Goal: Information Seeking & Learning: Learn about a topic

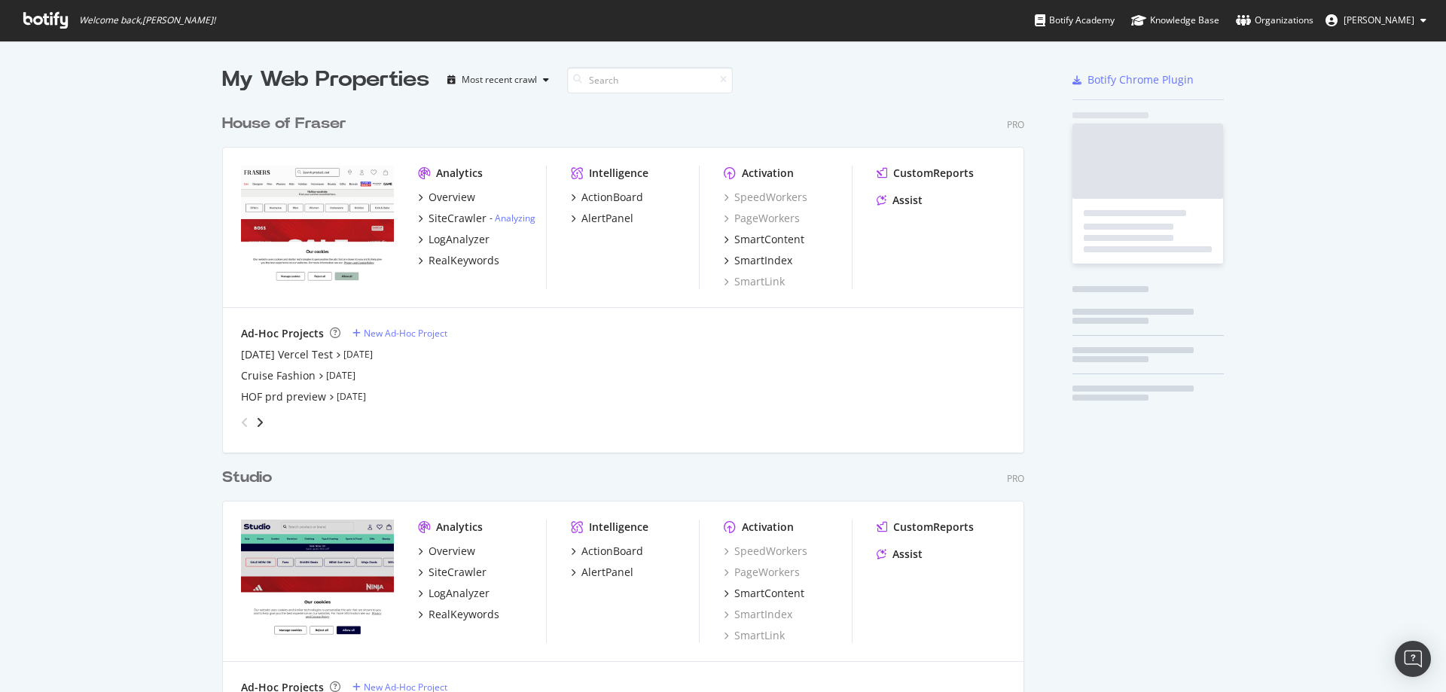
scroll to position [960, 803]
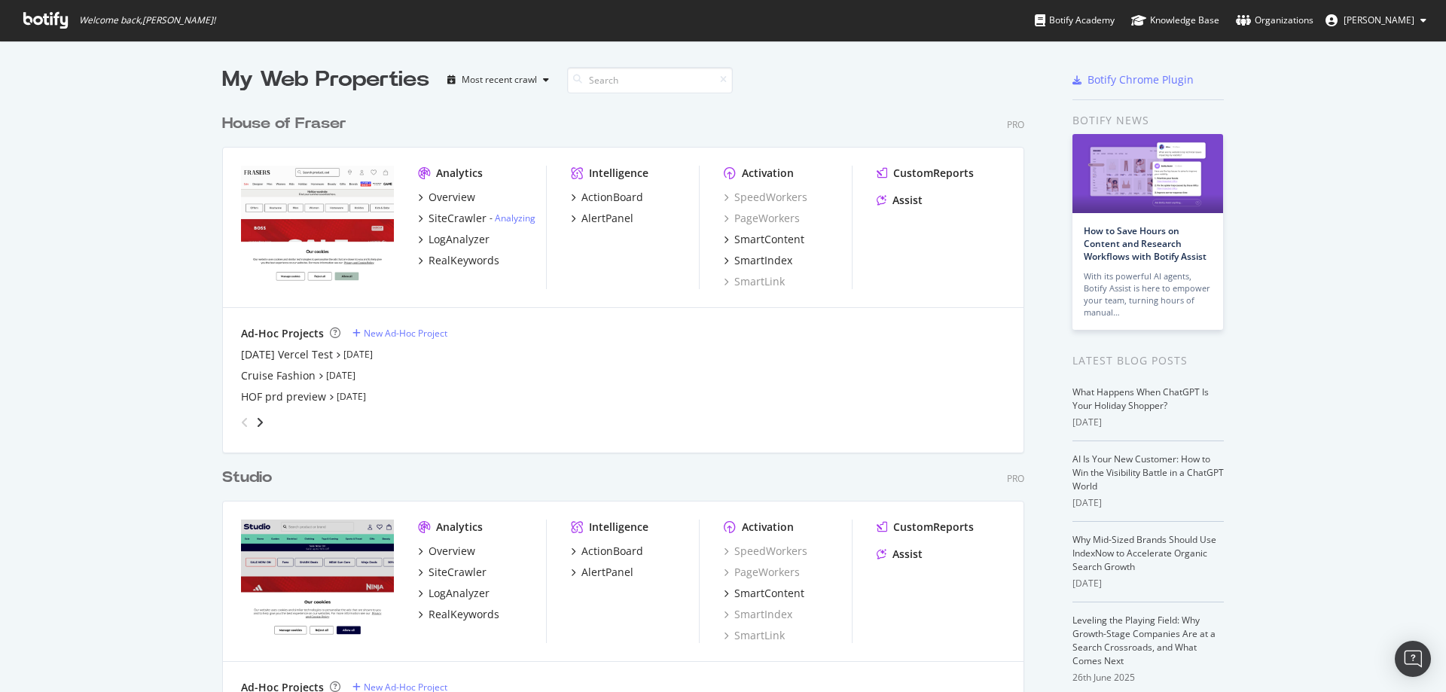
click at [227, 129] on div "House of Fraser" at bounding box center [284, 124] width 124 height 22
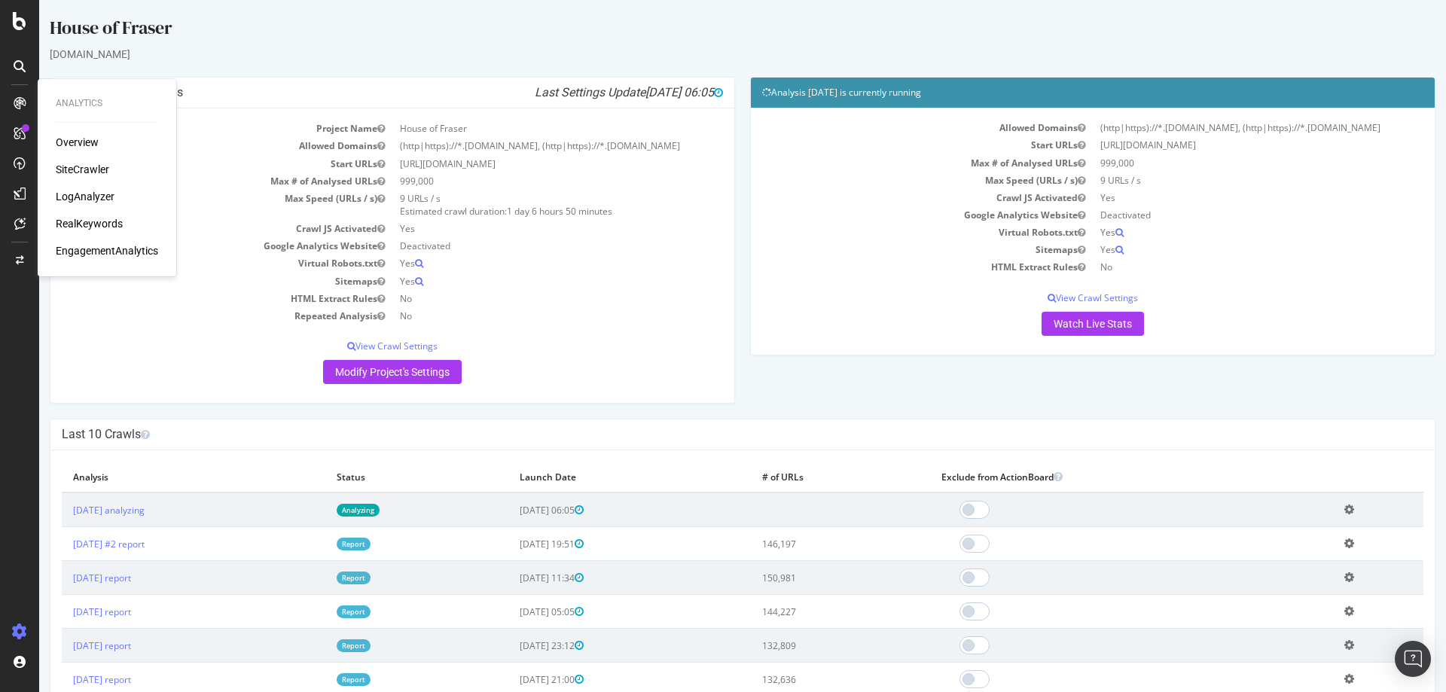
click at [90, 164] on div "SiteCrawler" at bounding box center [82, 169] width 53 height 15
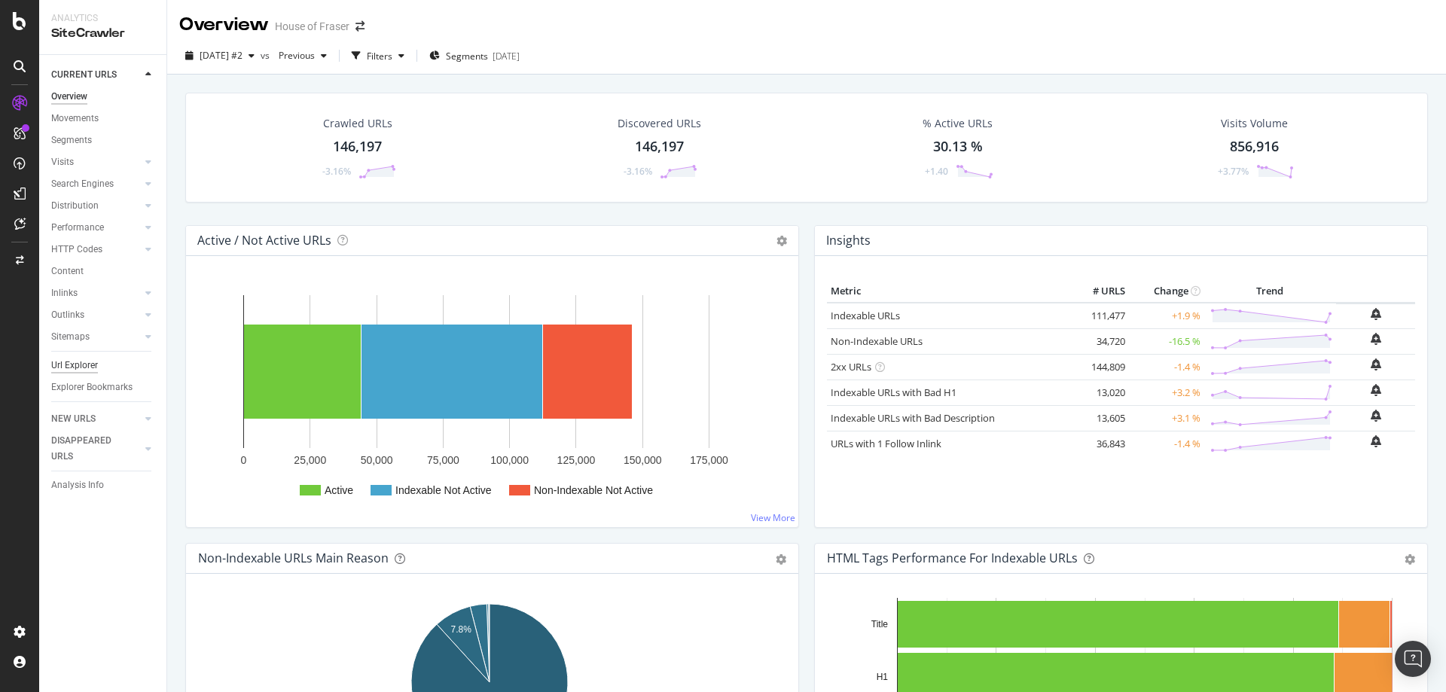
click at [82, 361] on div "Url Explorer" at bounding box center [74, 366] width 47 height 16
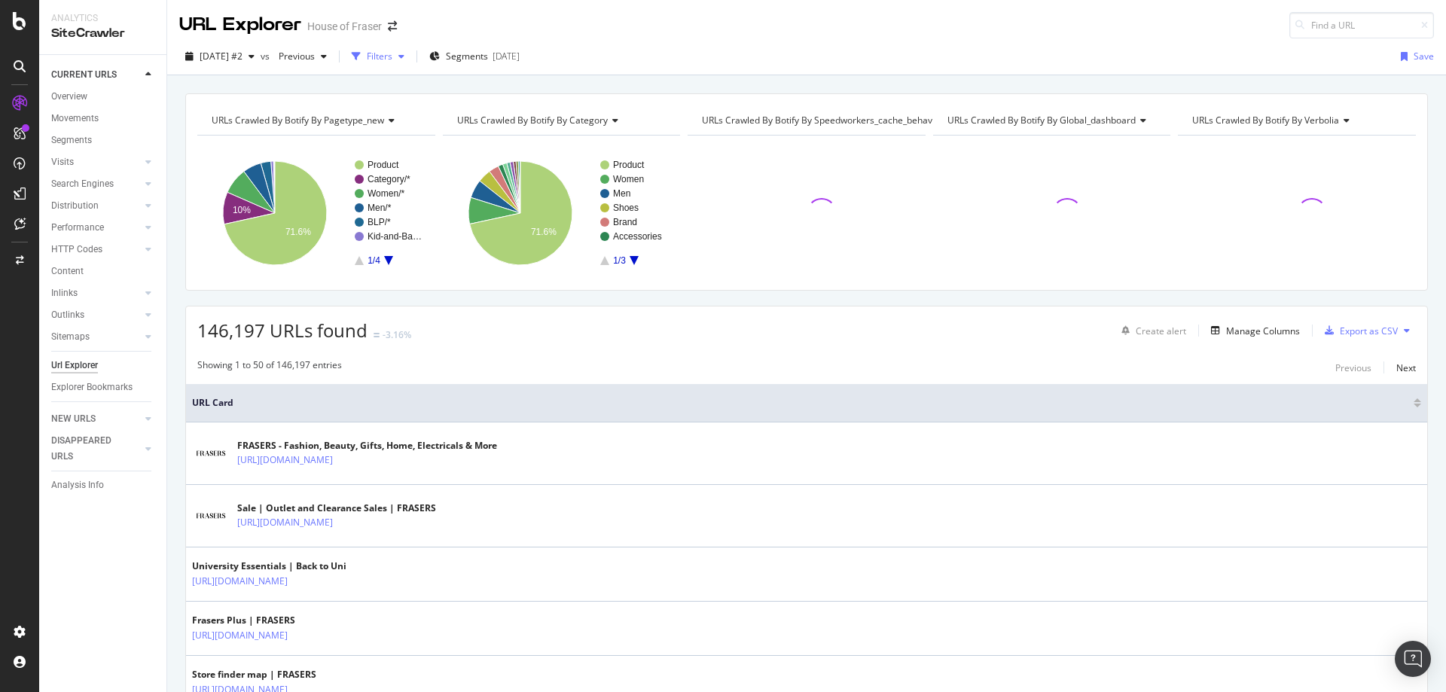
click at [404, 68] on button "Filters" at bounding box center [378, 56] width 65 height 24
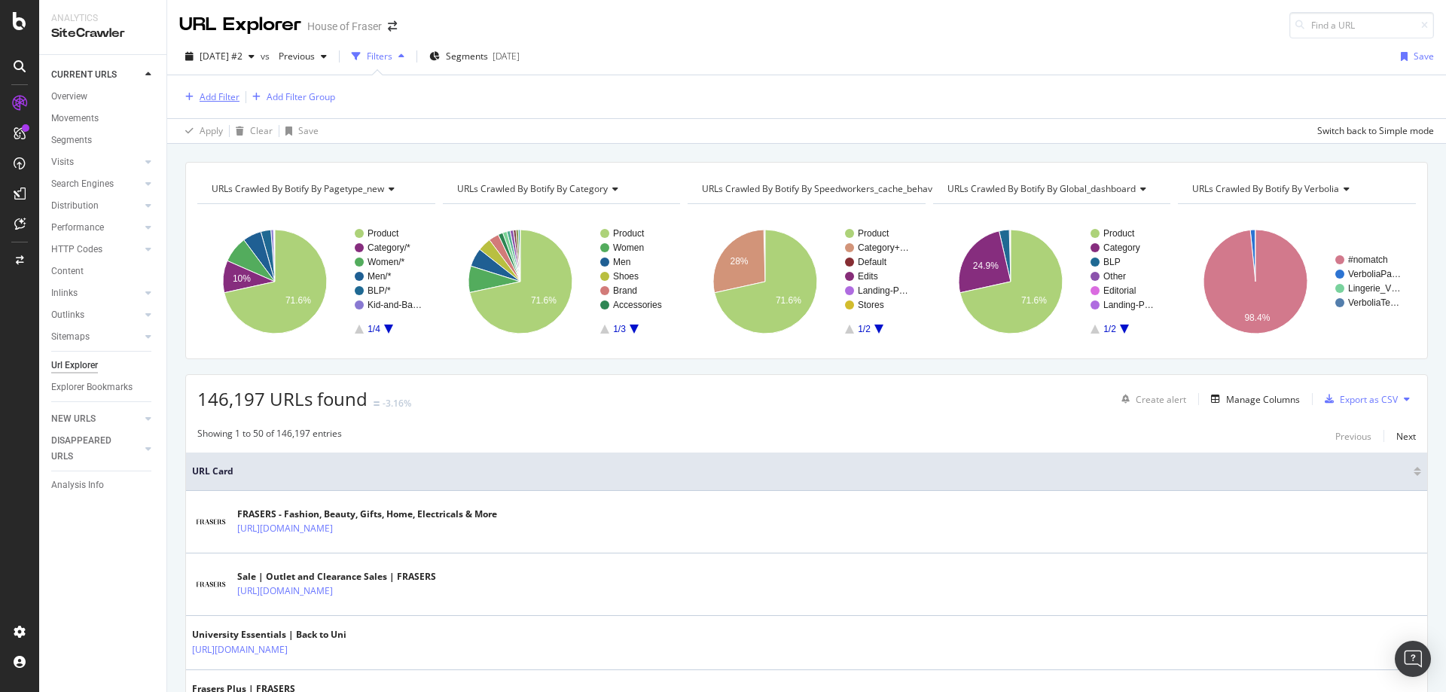
click at [210, 96] on div "Add Filter" at bounding box center [220, 96] width 40 height 13
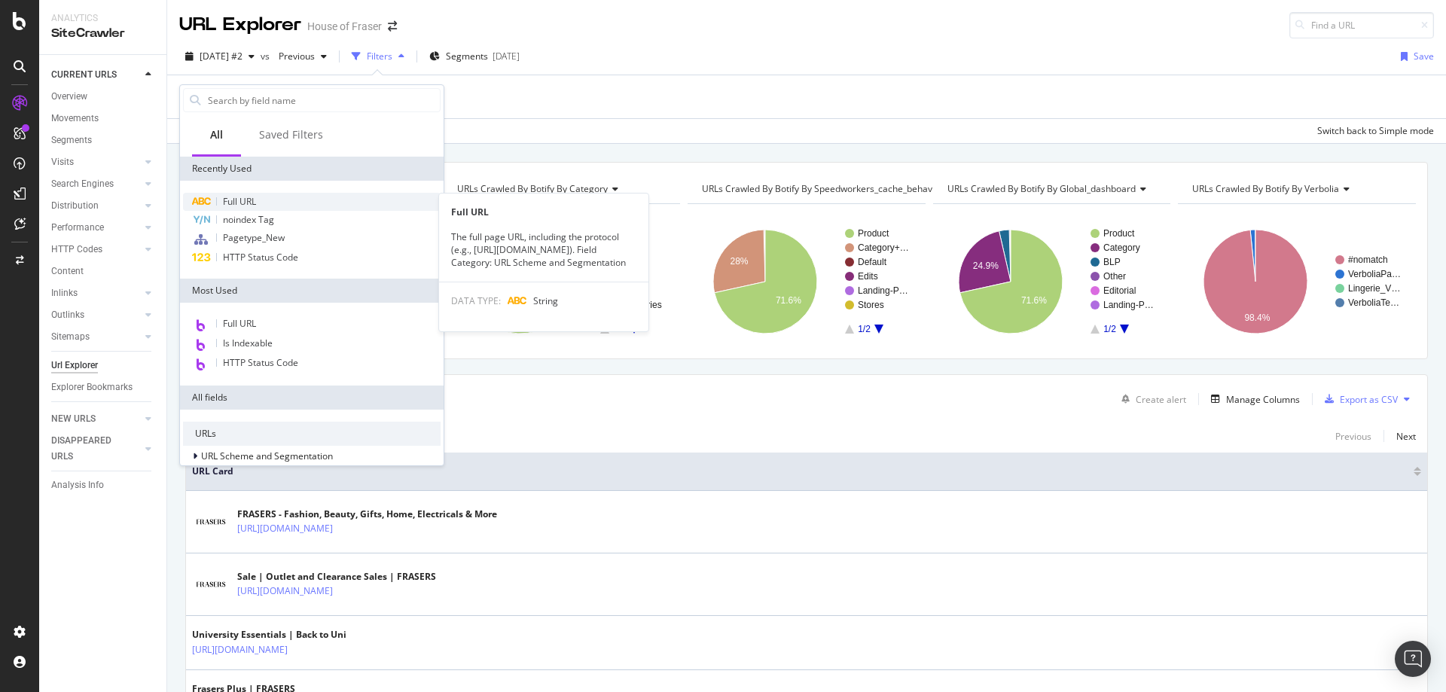
click at [216, 206] on div "Full URL" at bounding box center [312, 202] width 258 height 18
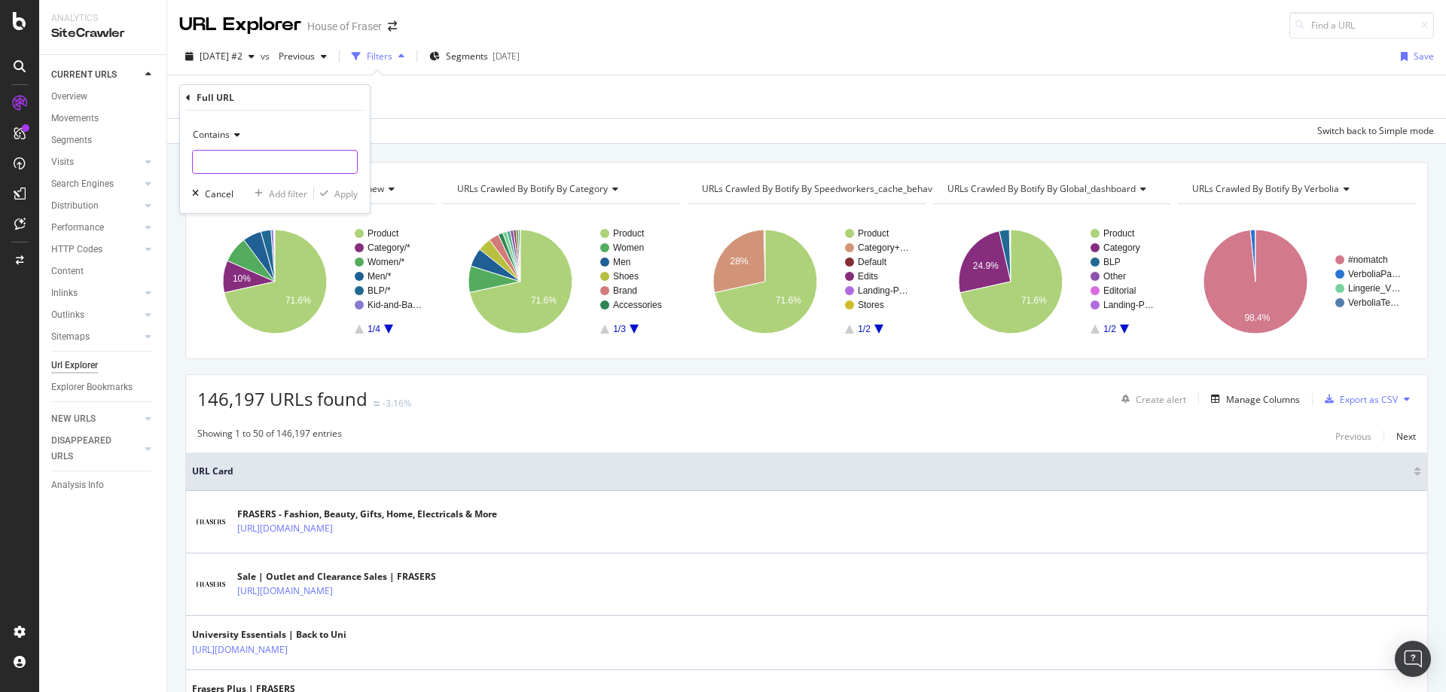
click at [247, 162] on input "text" at bounding box center [275, 162] width 164 height 24
type input "/women/knitwear"
click at [331, 193] on div "button" at bounding box center [324, 193] width 20 height 9
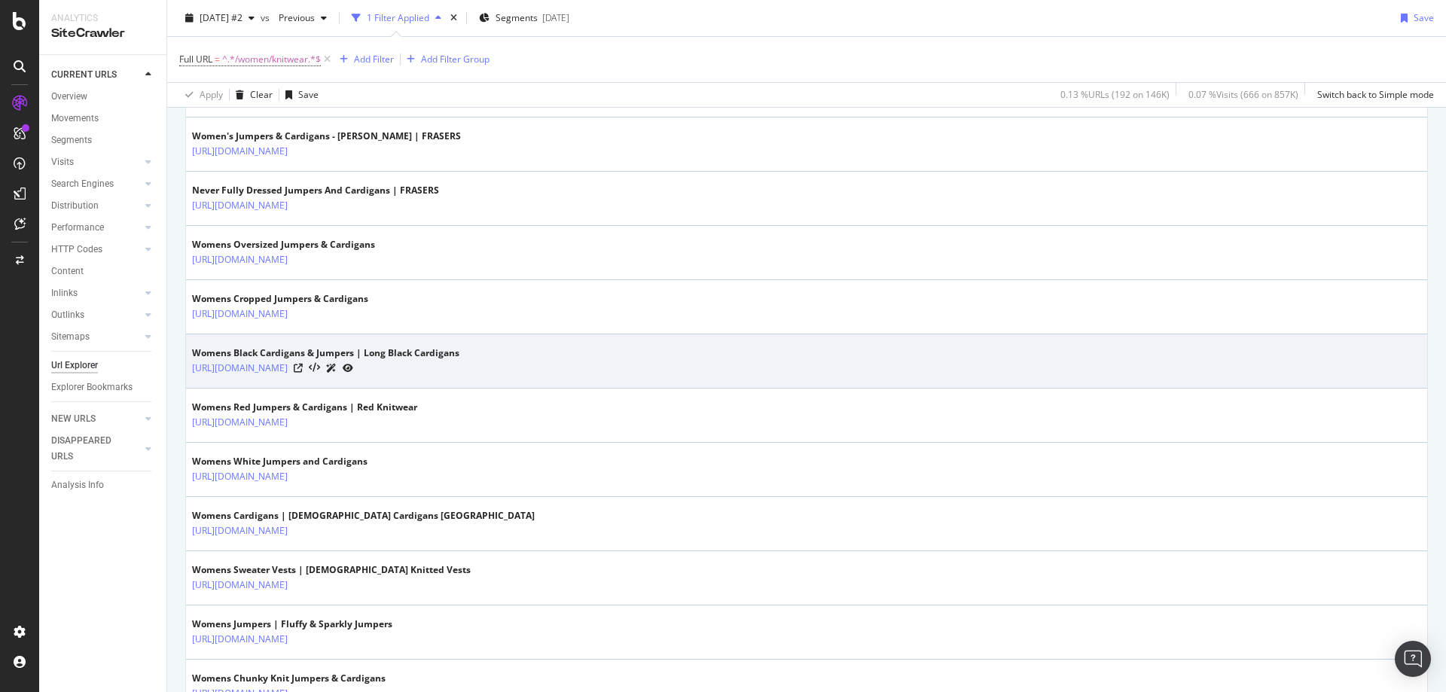
scroll to position [541, 0]
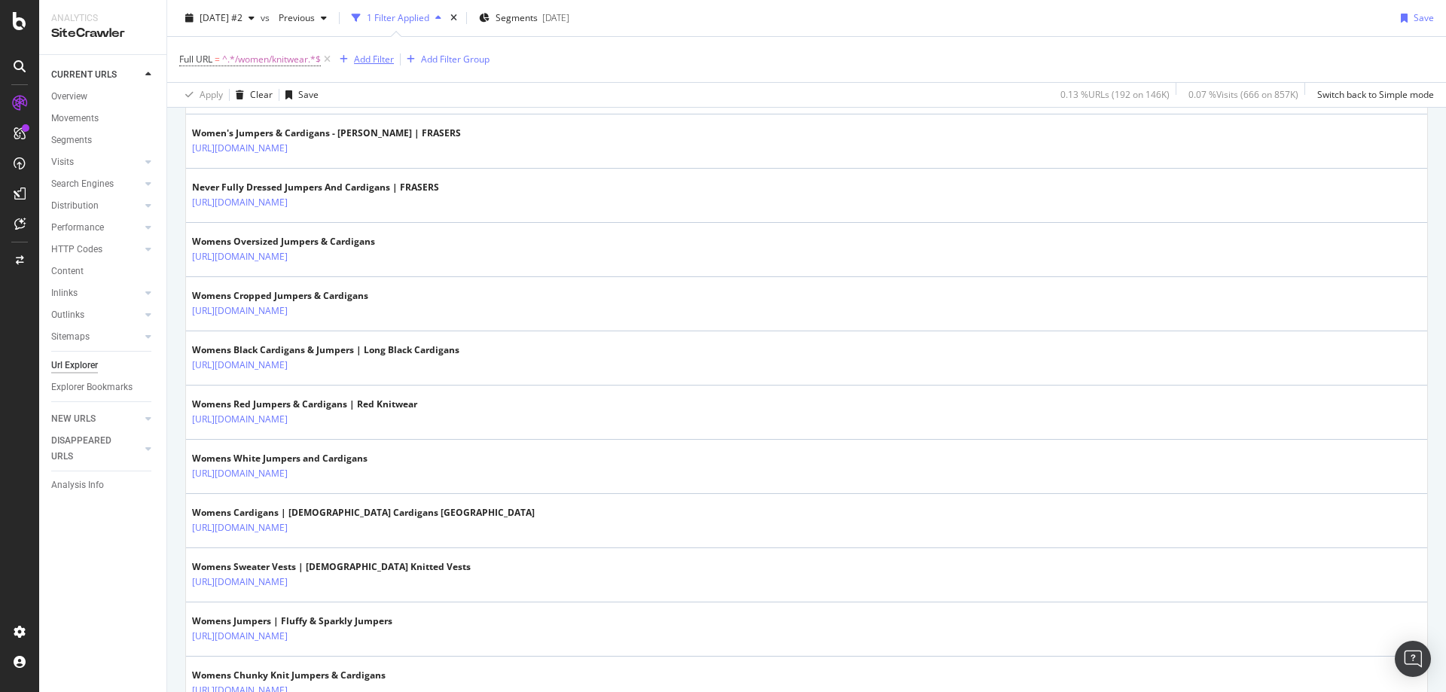
click at [368, 55] on div "Add Filter" at bounding box center [374, 59] width 40 height 13
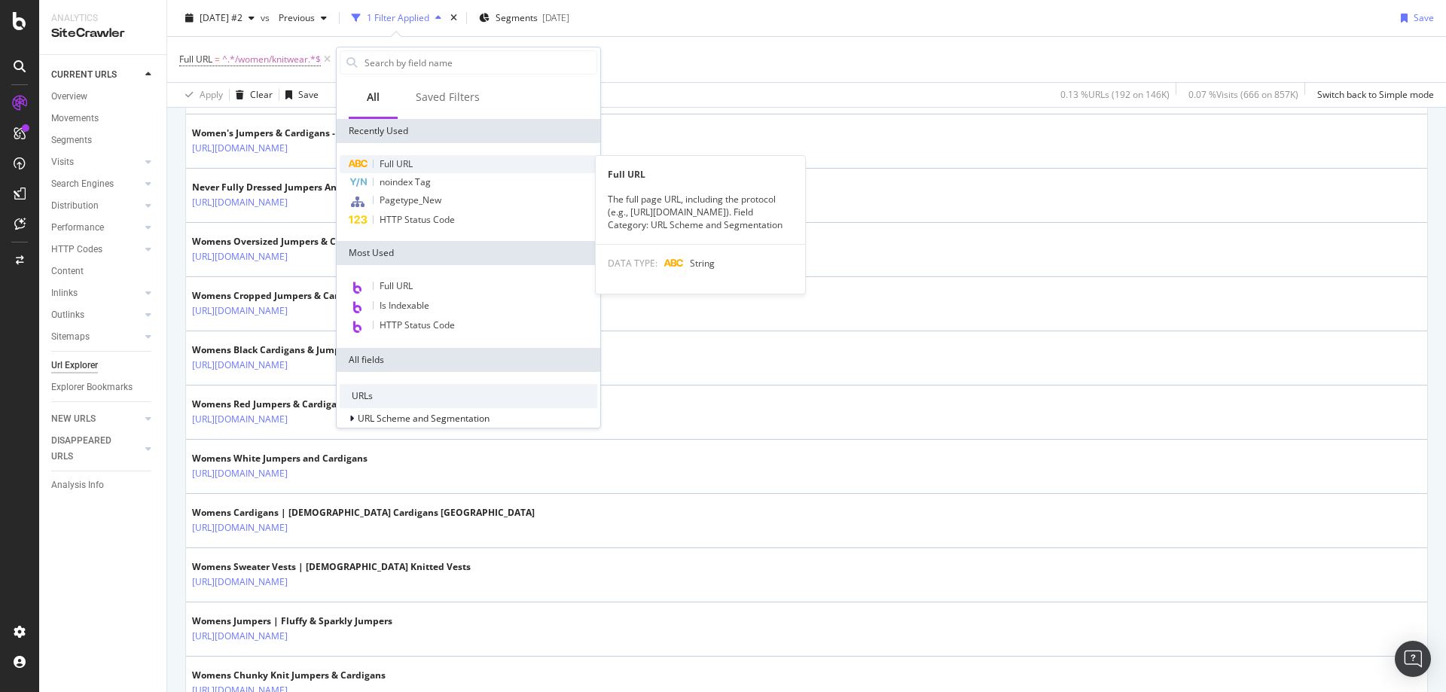
click at [441, 159] on div "Full URL" at bounding box center [469, 164] width 258 height 18
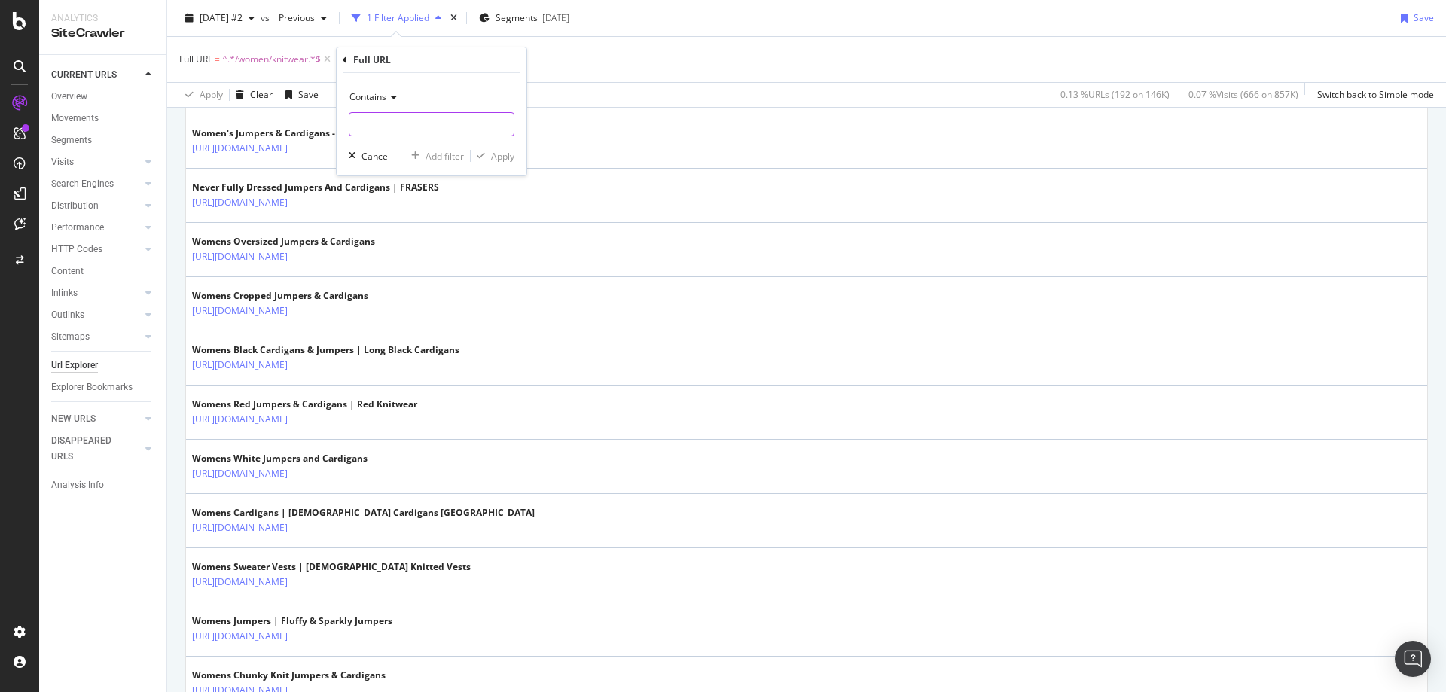
click at [420, 136] on input "text" at bounding box center [431, 124] width 164 height 24
type input "/"
type input "-knit"
click at [483, 157] on icon "button" at bounding box center [481, 155] width 8 height 9
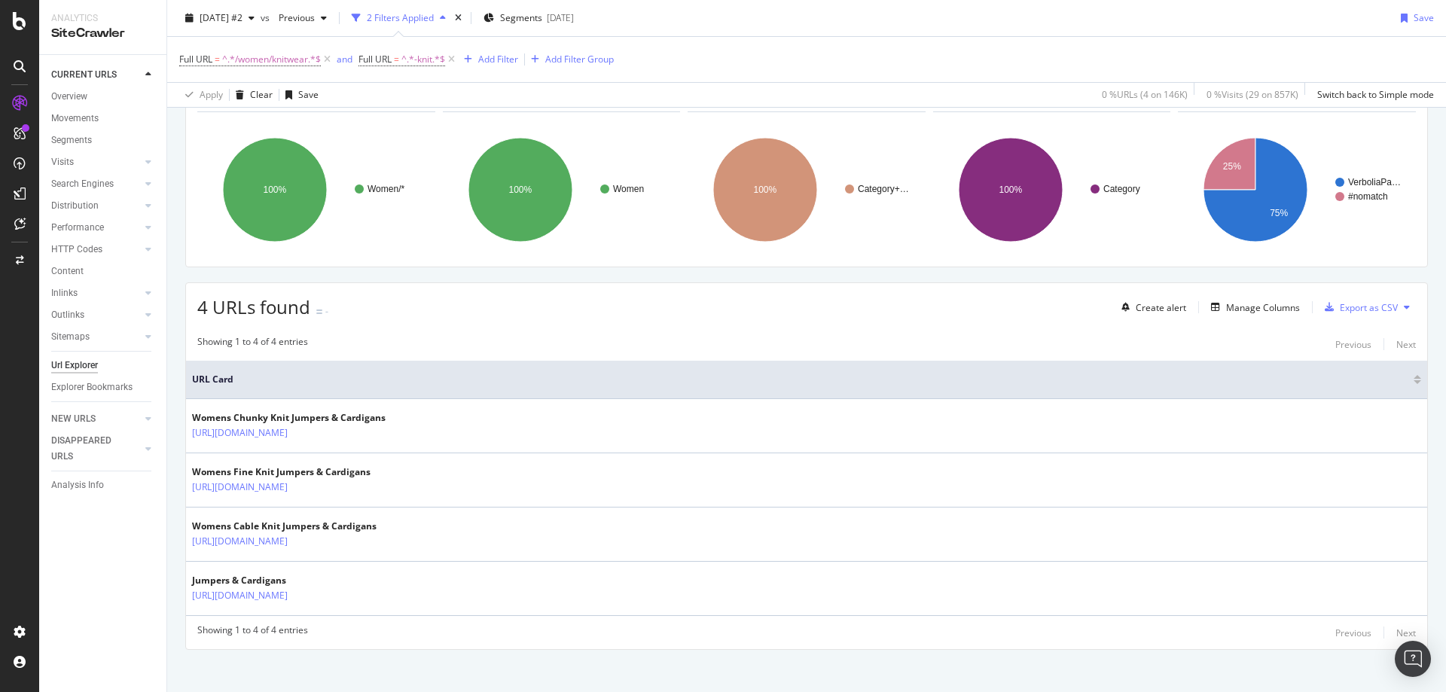
scroll to position [105, 0]
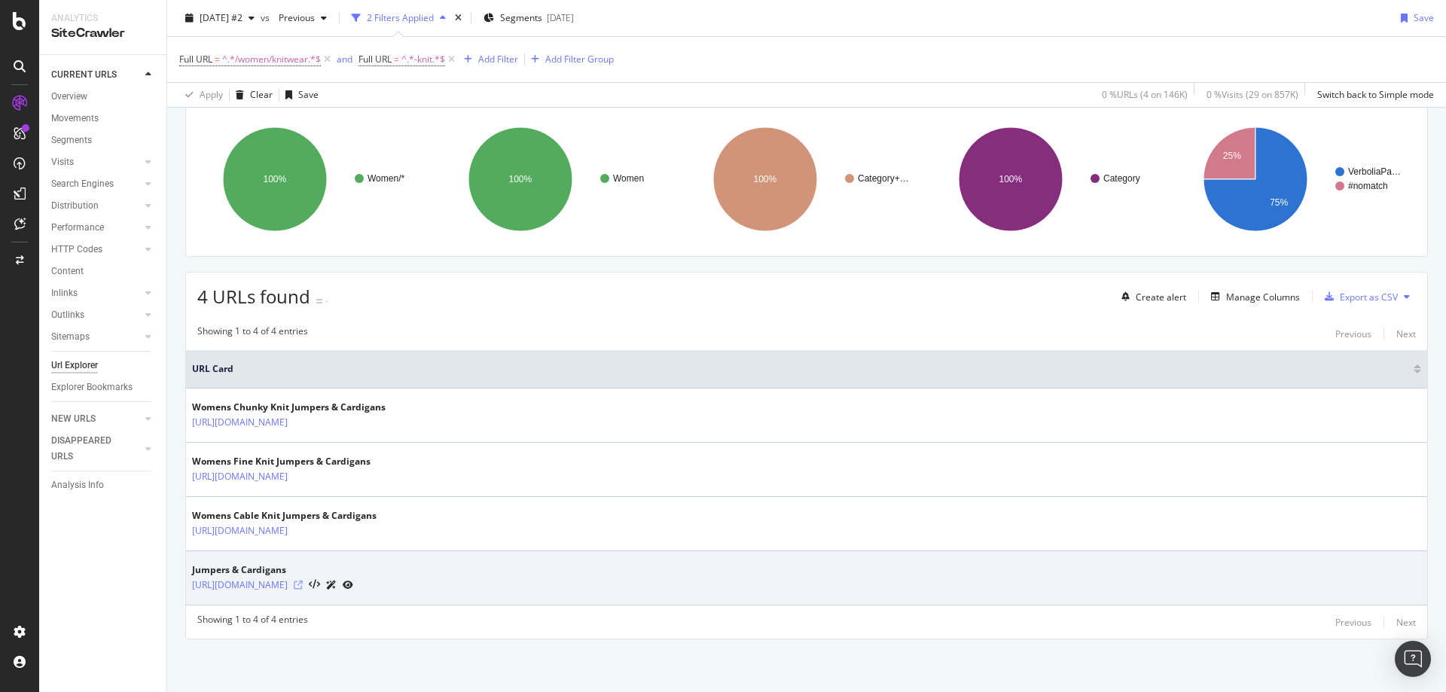
click at [303, 585] on icon at bounding box center [298, 585] width 9 height 9
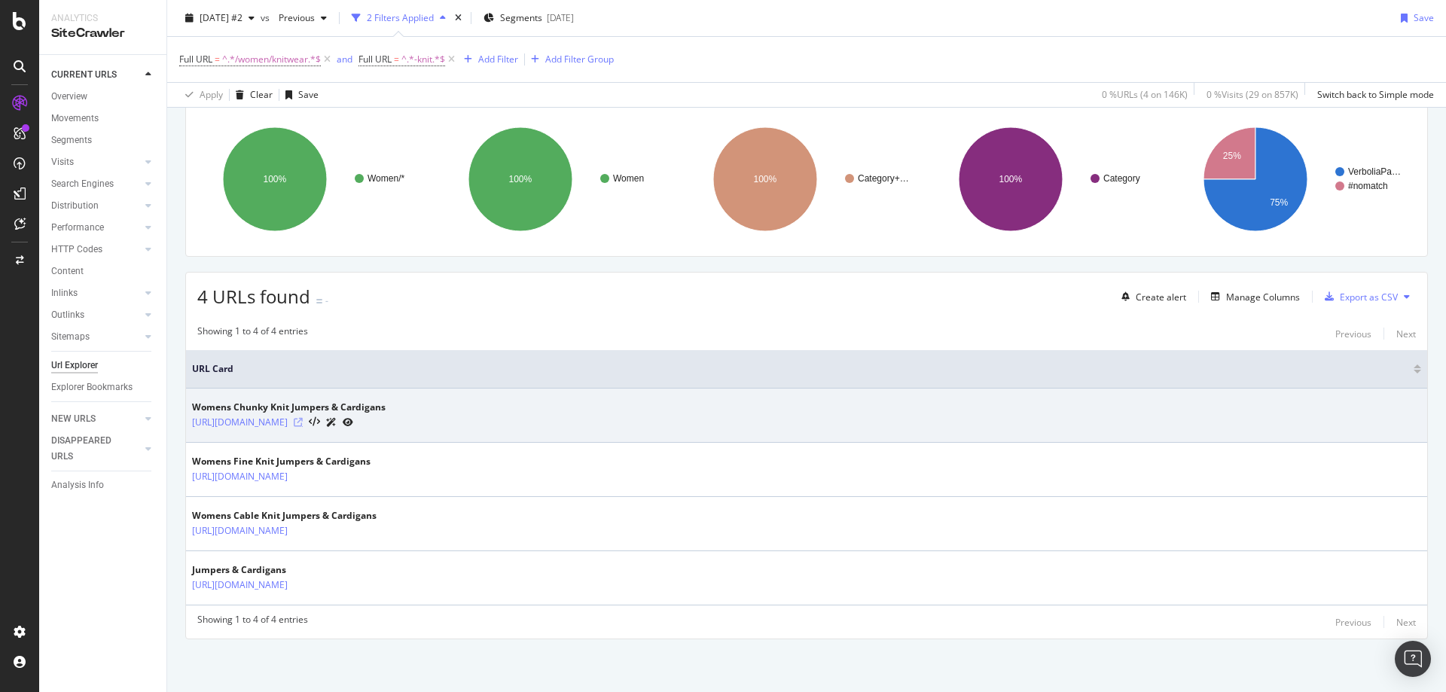
click at [303, 421] on icon at bounding box center [298, 422] width 9 height 9
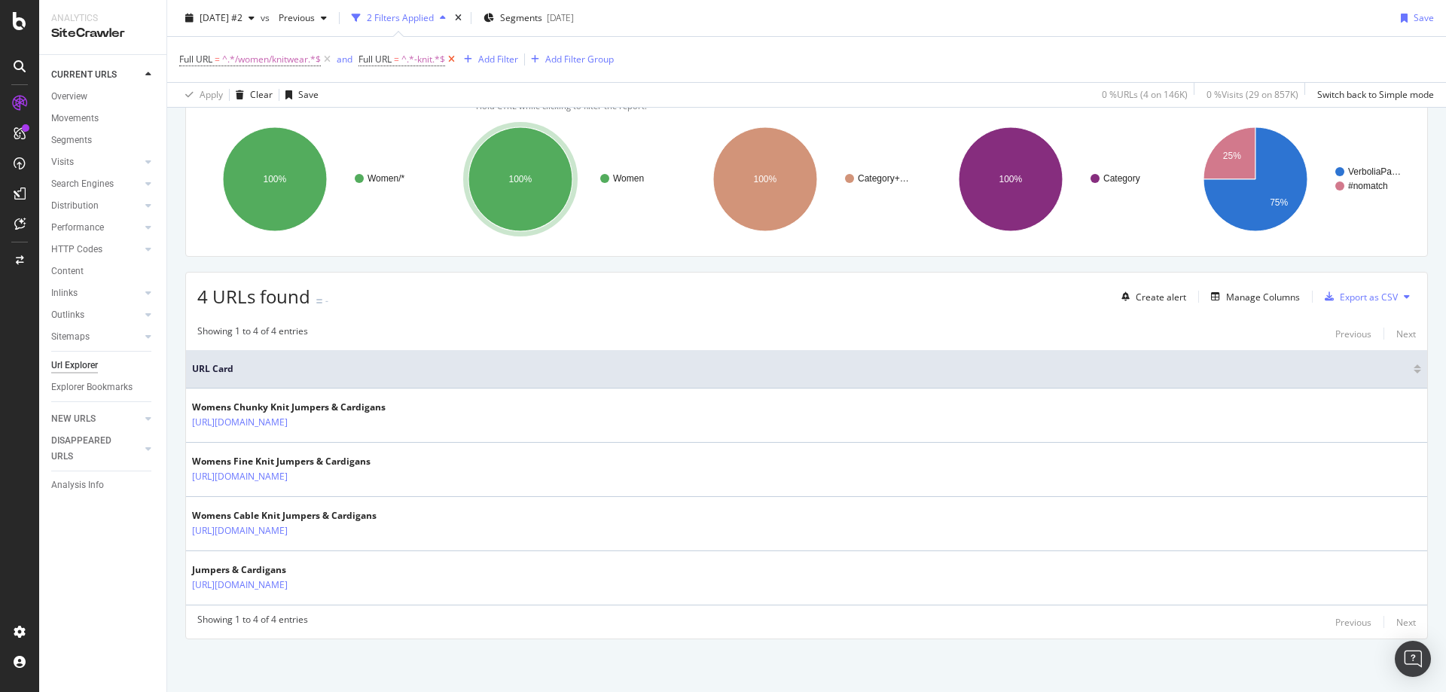
click at [455, 59] on icon at bounding box center [451, 59] width 13 height 15
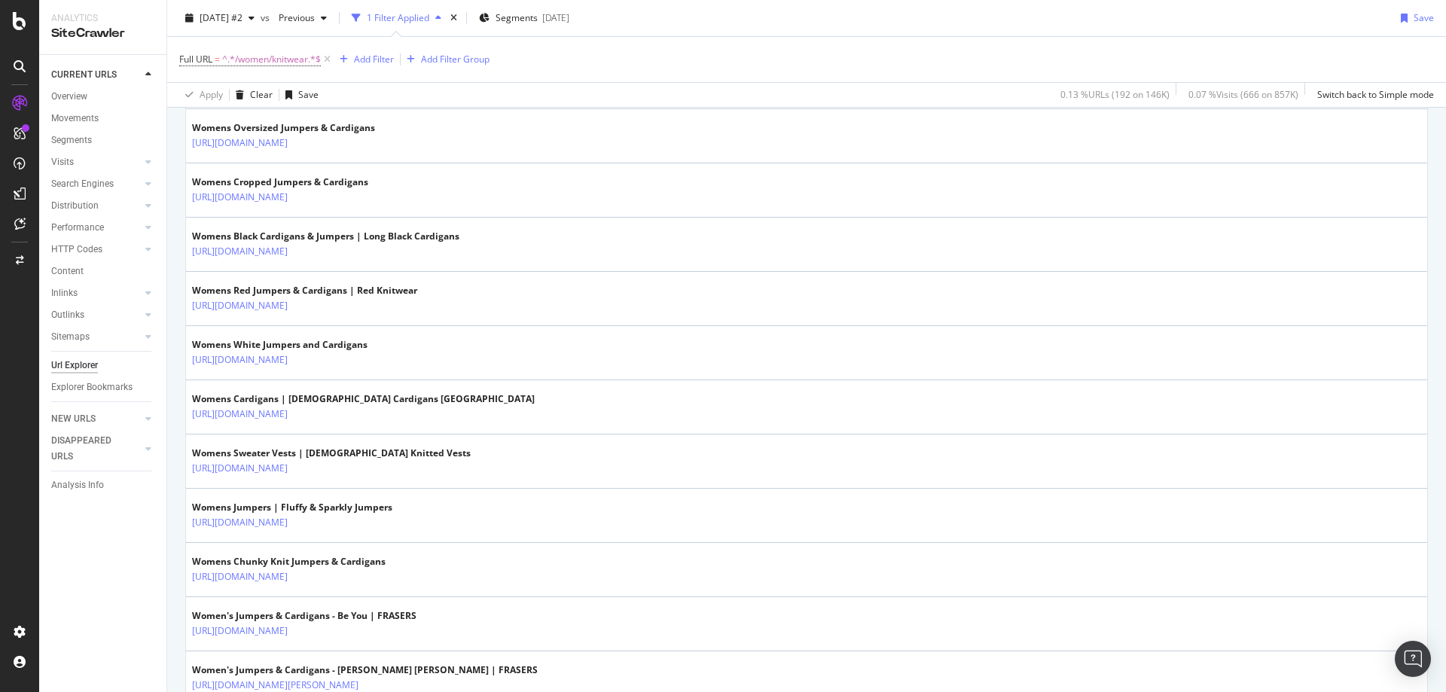
scroll to position [656, 0]
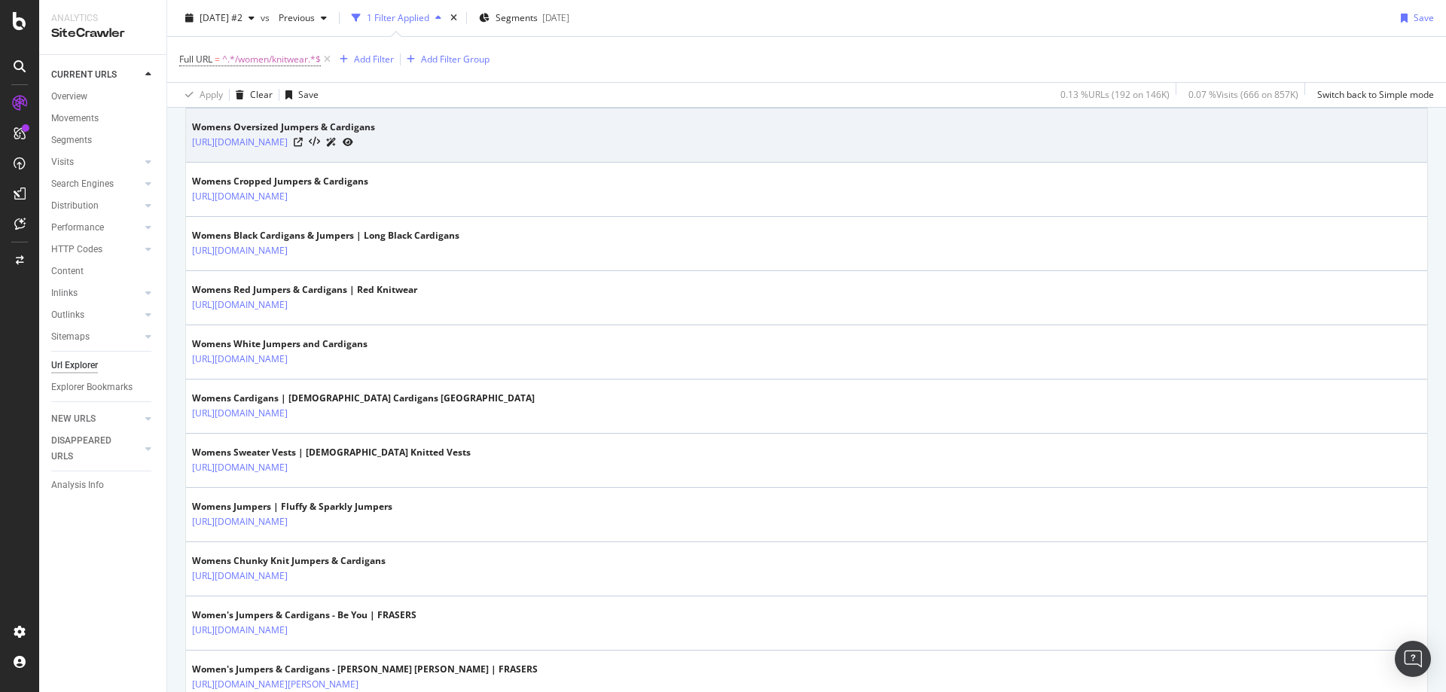
drag, startPoint x: 465, startPoint y: 152, endPoint x: 331, endPoint y: 150, distance: 134.8
click at [331, 150] on td "Womens Oversized Jumpers & Cardigans [URL][DOMAIN_NAME]" at bounding box center [806, 135] width 1241 height 54
copy tbody "/women/knitwear/oversized-fit"
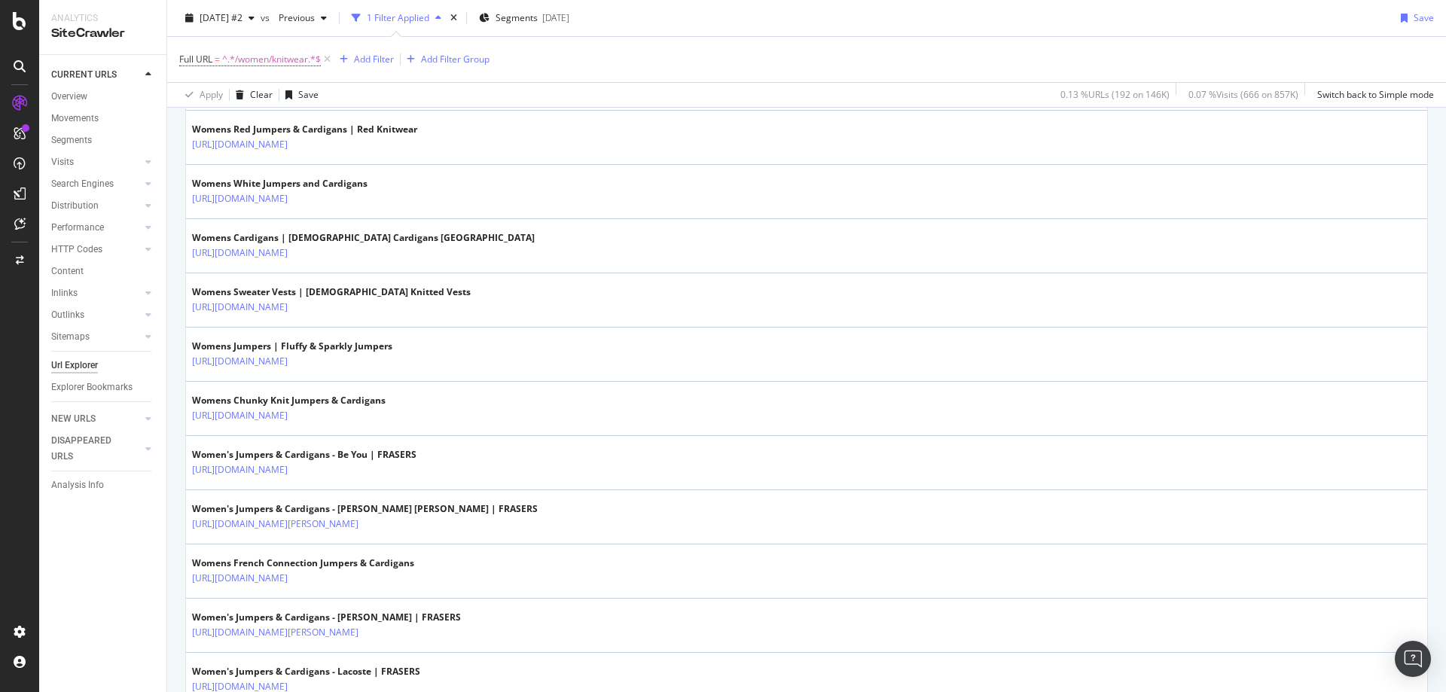
scroll to position [817, 0]
click at [272, 59] on span "^.*/women/knitwear.*$" at bounding box center [271, 59] width 99 height 21
click at [282, 125] on input "/women/knitwear" at bounding box center [264, 122] width 142 height 24
type input "/air-jordan"
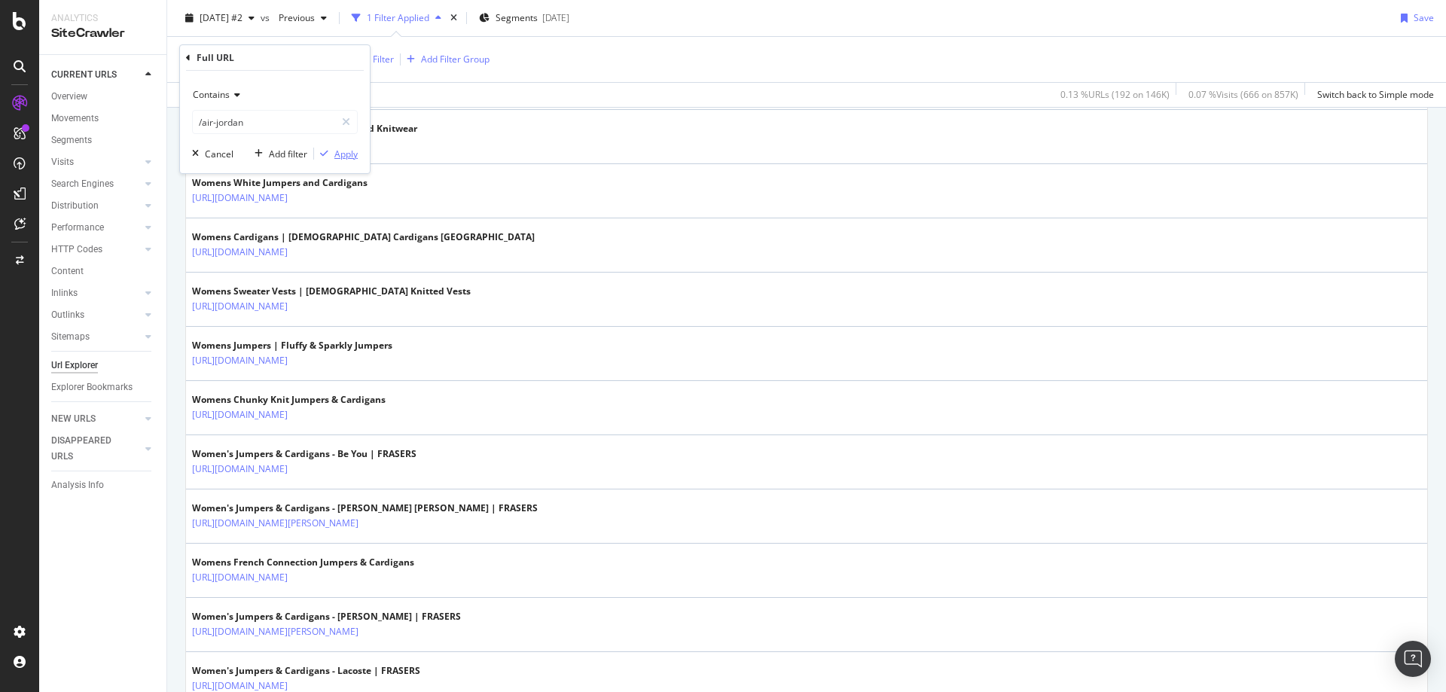
click at [340, 159] on div "Apply" at bounding box center [345, 154] width 23 height 13
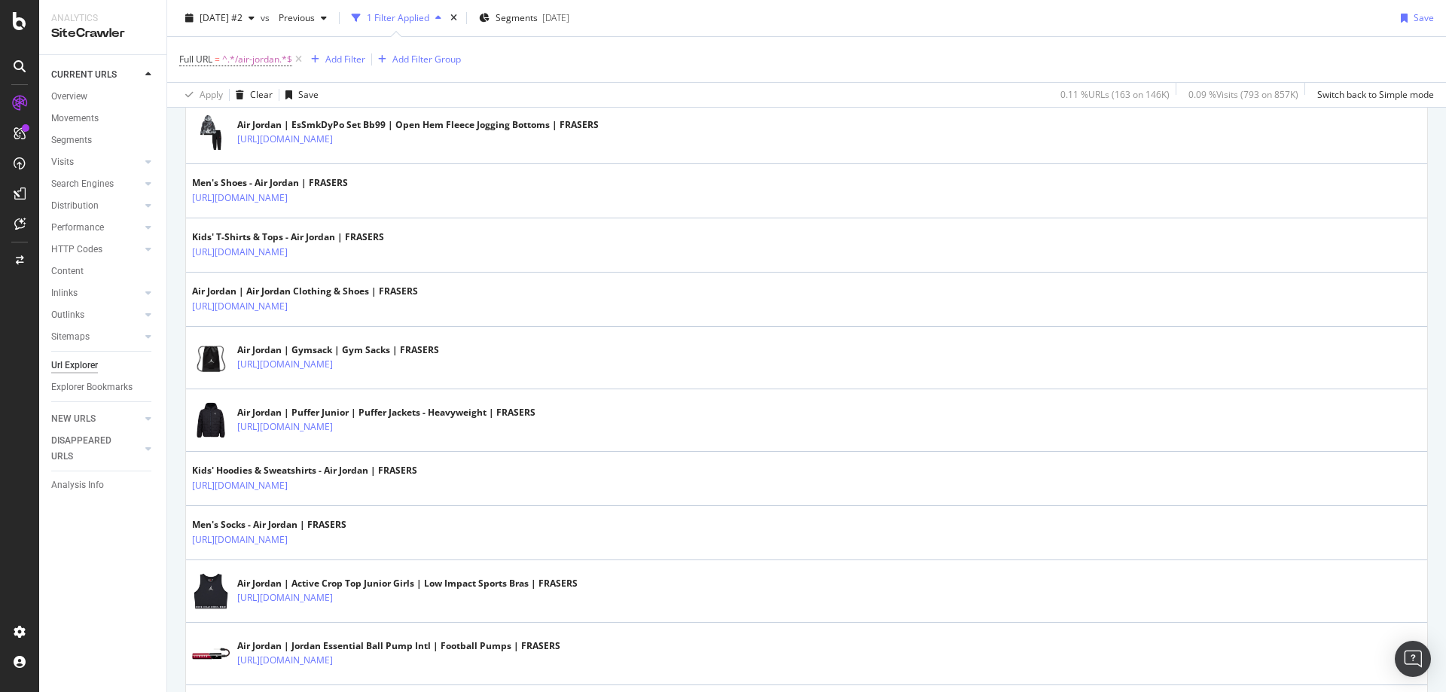
scroll to position [447, 0]
click at [535, 20] on span "Segments" at bounding box center [517, 17] width 42 height 13
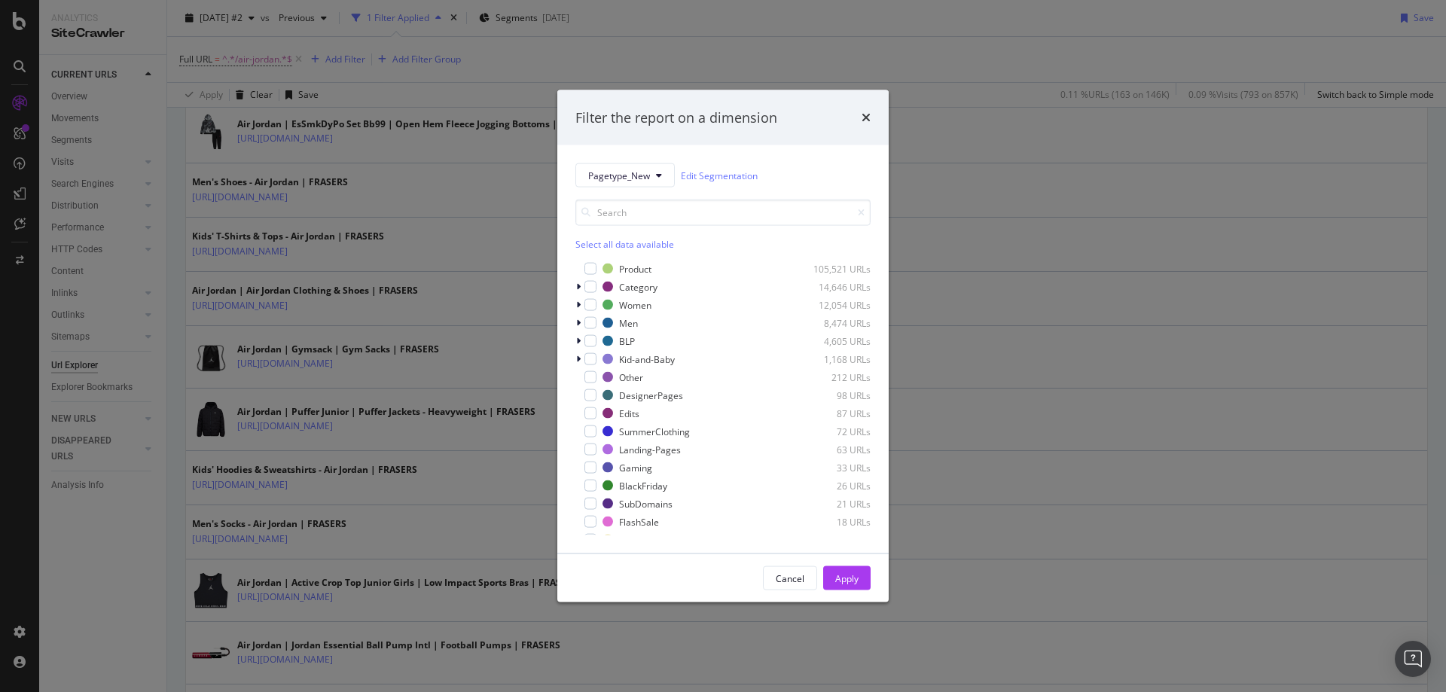
click at [596, 238] on div "Select all data available" at bounding box center [722, 244] width 295 height 13
click at [589, 265] on icon "modal" at bounding box center [590, 269] width 7 height 8
click at [828, 584] on button "Apply" at bounding box center [846, 578] width 47 height 24
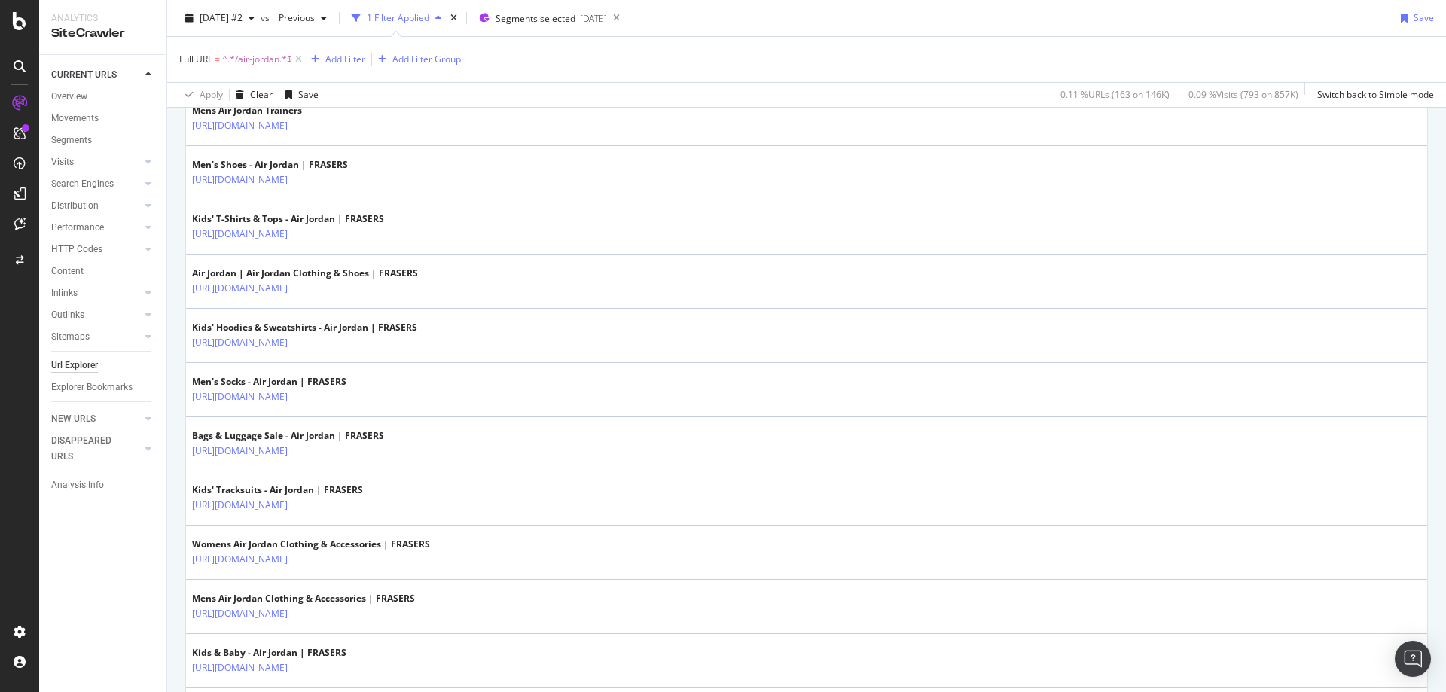
scroll to position [413, 0]
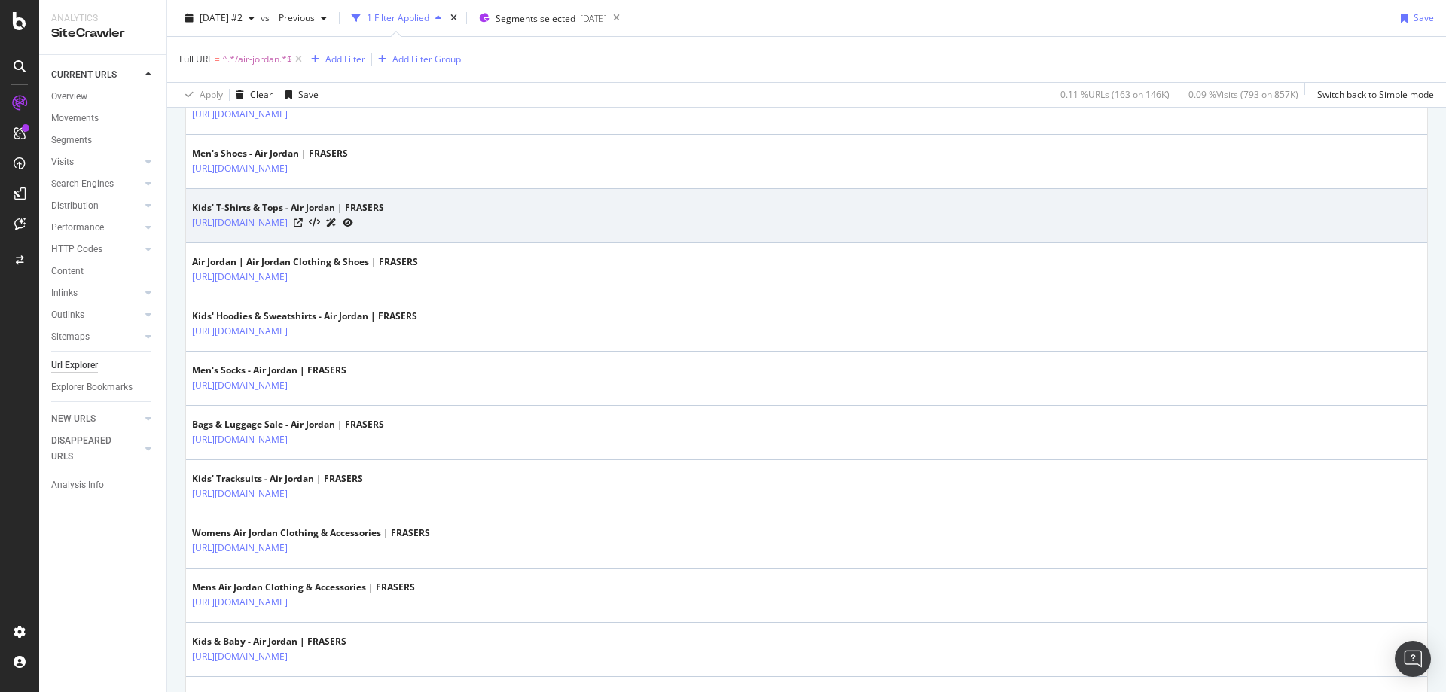
drag, startPoint x: 551, startPoint y: 227, endPoint x: 331, endPoint y: 232, distance: 220.7
click at [331, 232] on td "Kids' T-Shirts & Tops - Air Jordan | FRASERS [URL][DOMAIN_NAME]" at bounding box center [806, 216] width 1241 height 54
copy tbody "/kids-and-baby/clothing/tops-and-t-shirts/air-jordan"
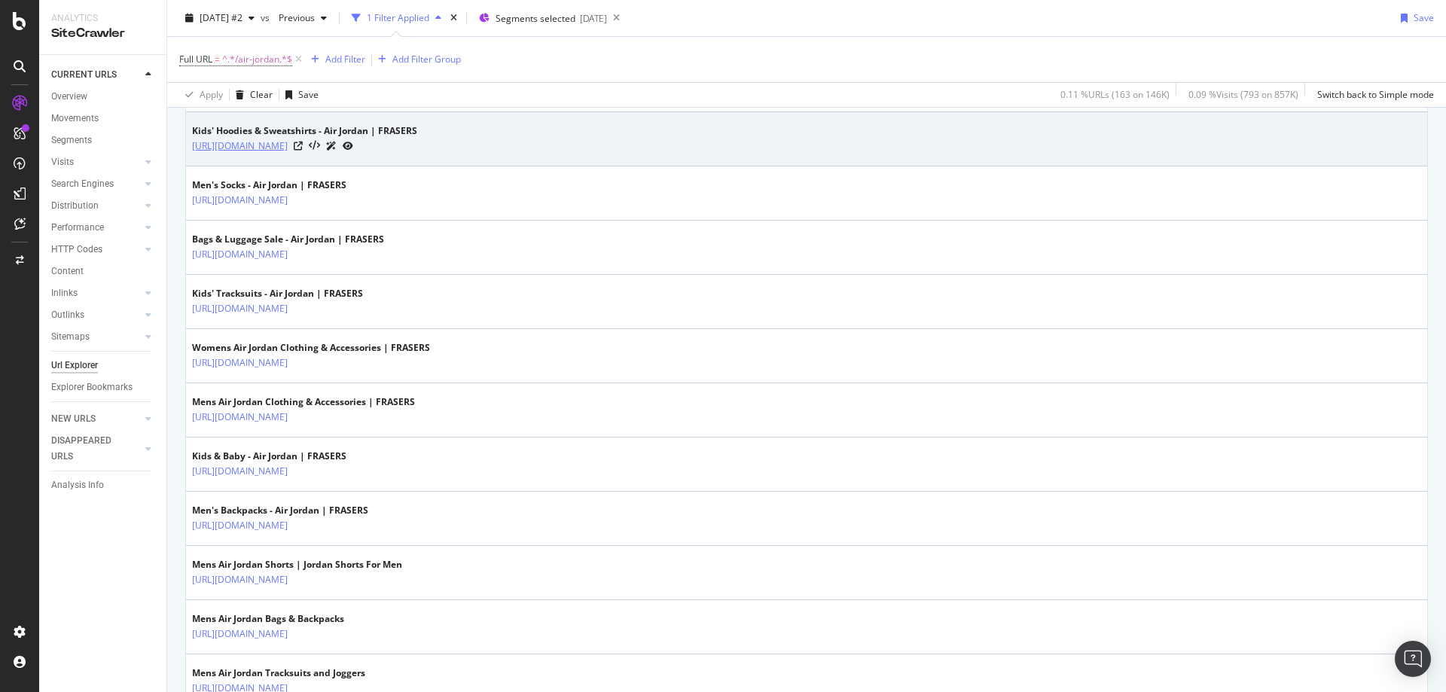
scroll to position [599, 0]
click at [303, 146] on icon at bounding box center [298, 144] width 9 height 9
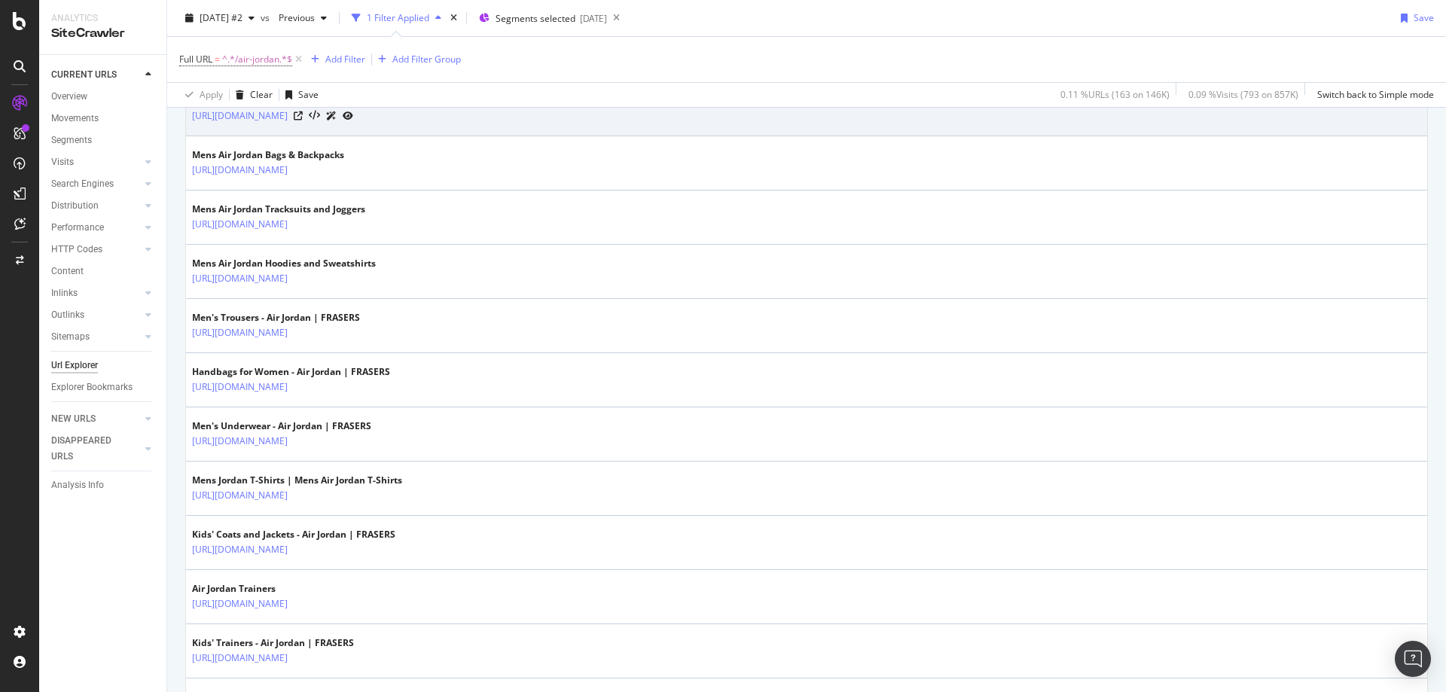
scroll to position [1069, 0]
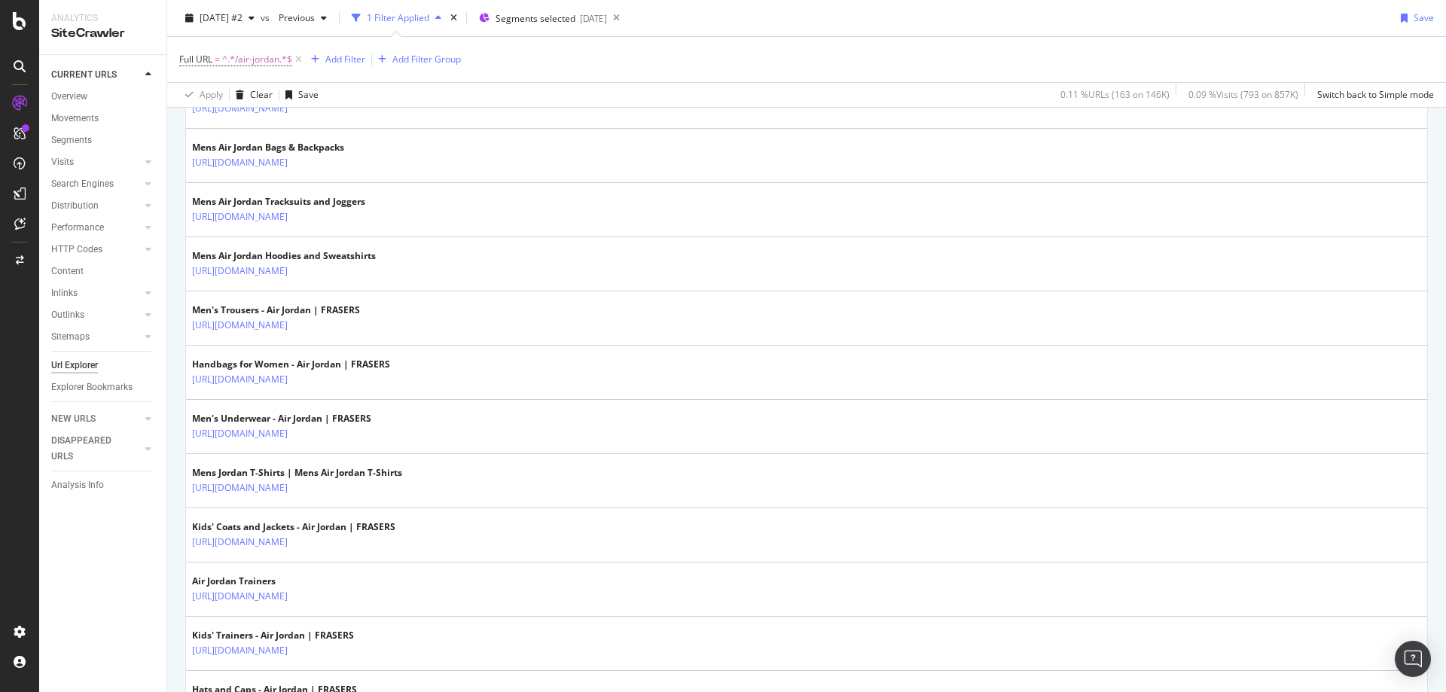
click at [172, 473] on div "URLs Crawled By Botify By pagetype_new Chart (by Value) Table Expand Export as …" at bounding box center [806, 224] width 1279 height 2259
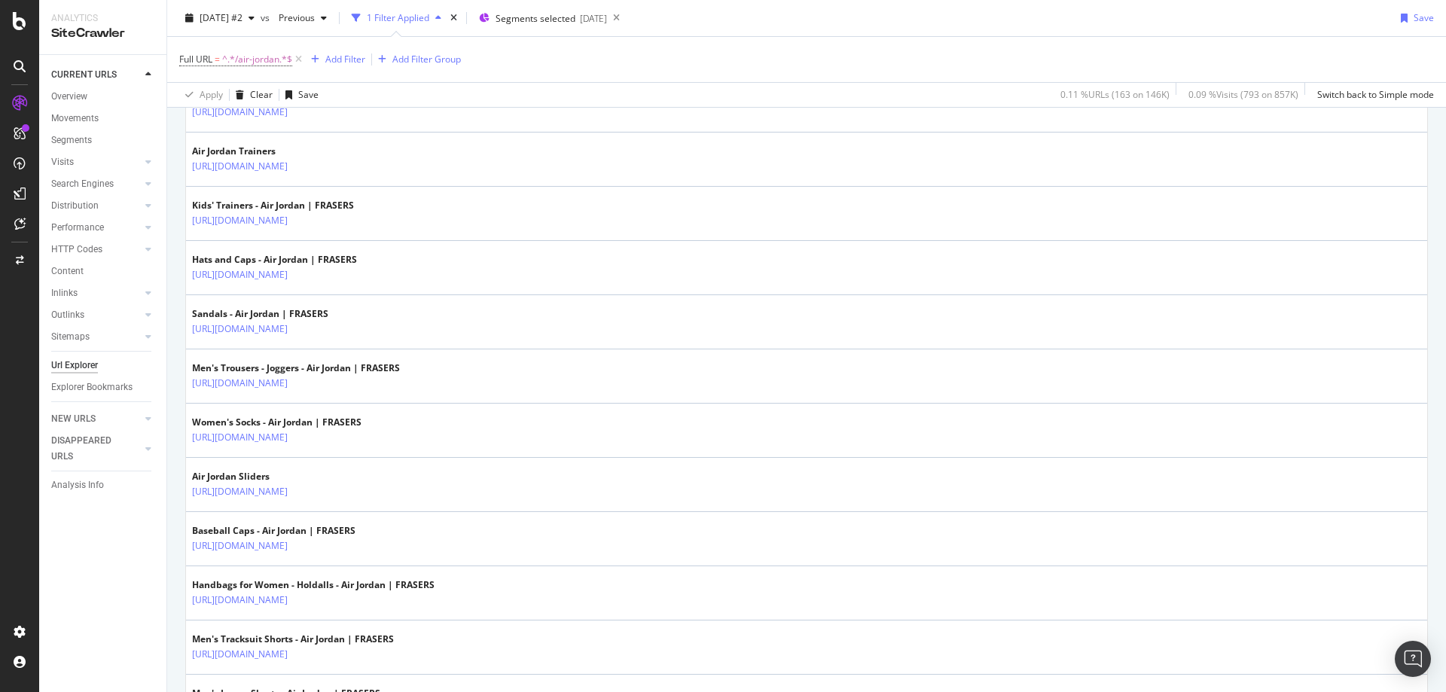
scroll to position [1500, 0]
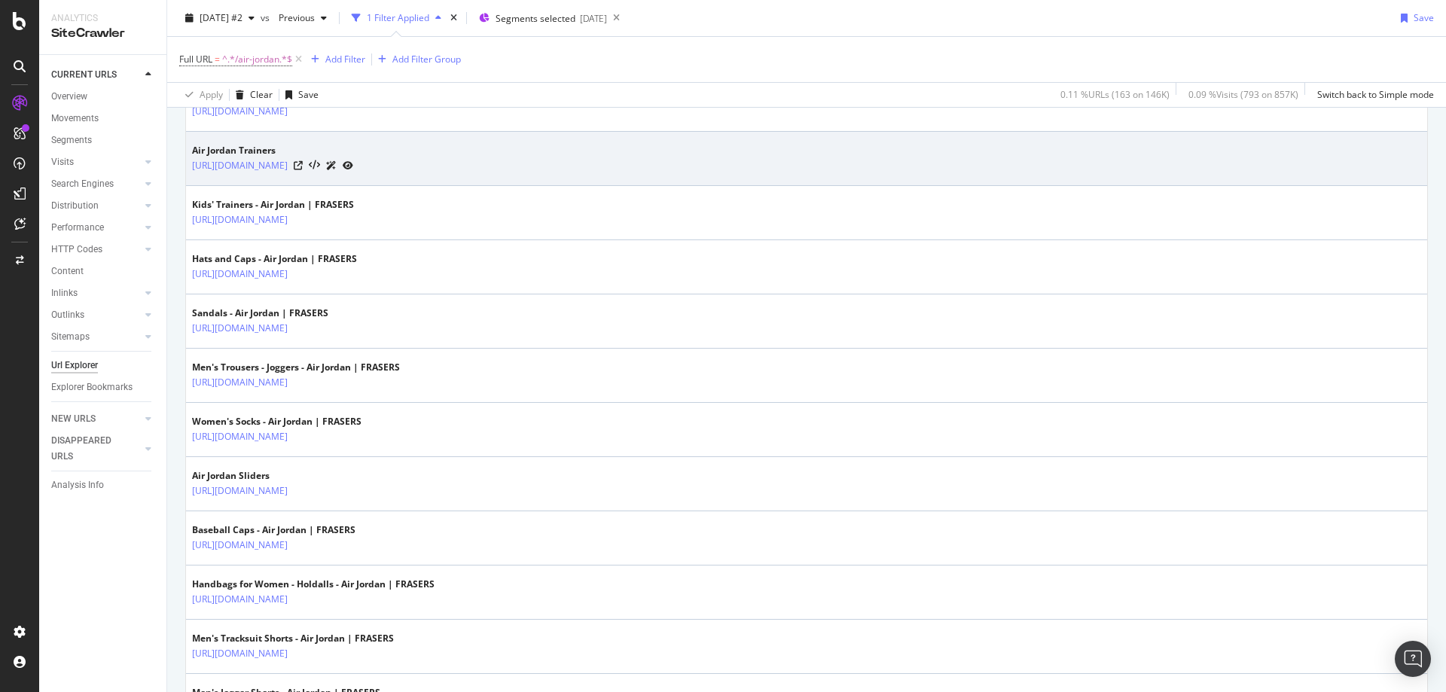
drag, startPoint x: 484, startPoint y: 182, endPoint x: 331, endPoint y: 176, distance: 153.7
click at [331, 176] on td "Air Jordan Trainers [URL][DOMAIN_NAME]" at bounding box center [806, 159] width 1241 height 54
copy link "/shoes-and-boots/trainers/air-jordan"
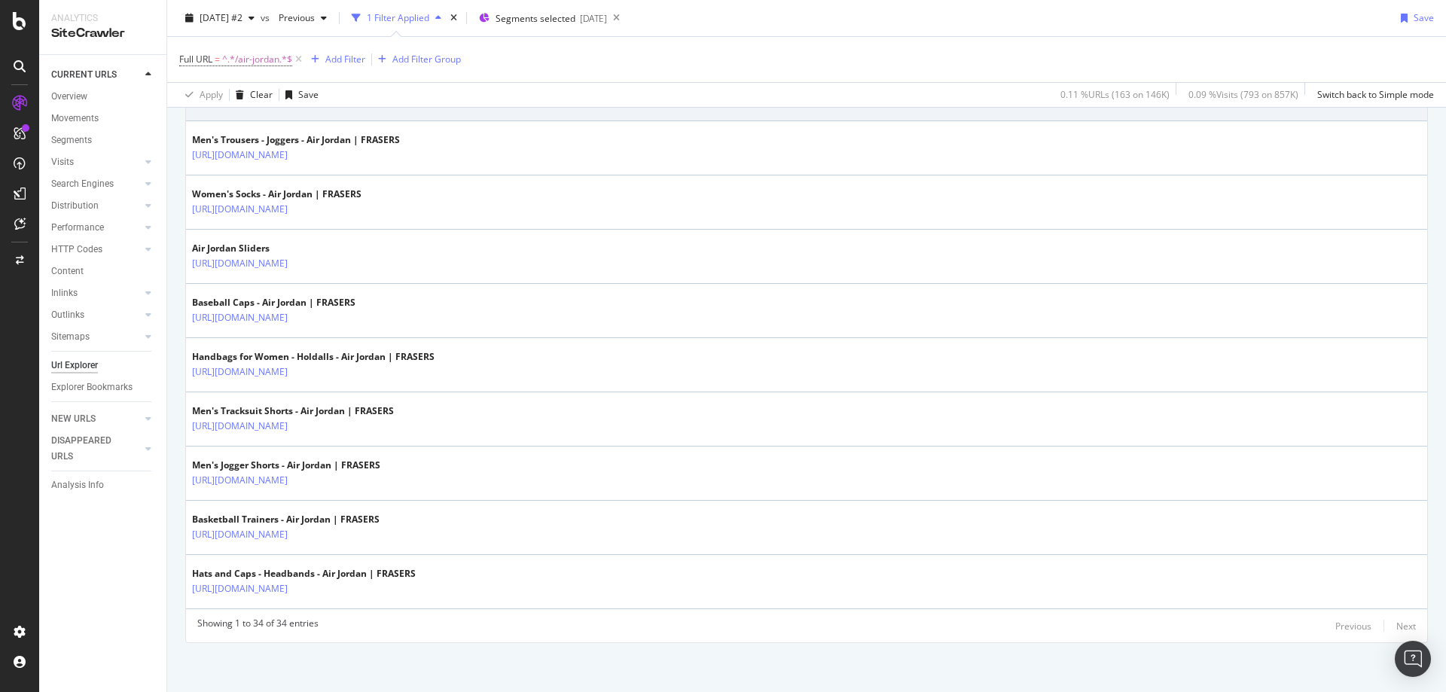
scroll to position [1731, 0]
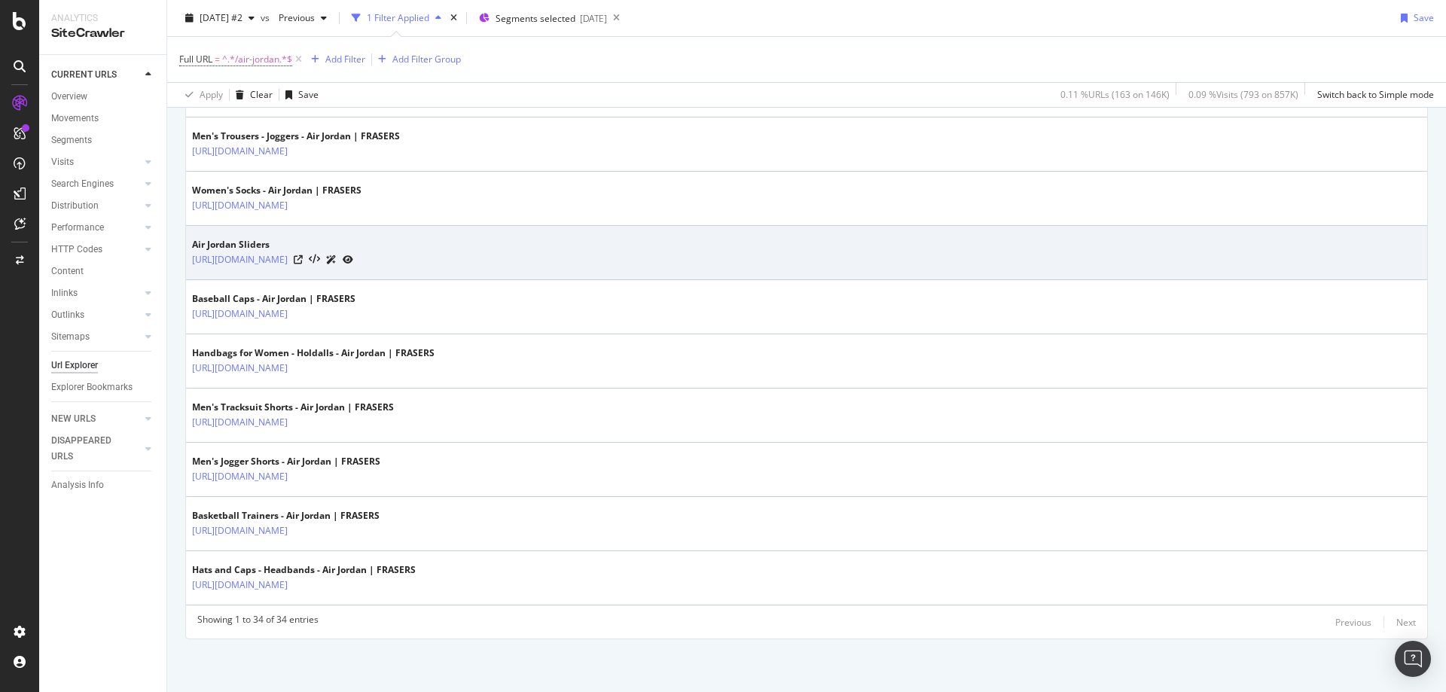
drag, startPoint x: 516, startPoint y: 271, endPoint x: 331, endPoint y: 274, distance: 185.3
click at [331, 274] on td "Air Jordan Sliders [URL][DOMAIN_NAME]" at bounding box center [806, 253] width 1241 height 54
copy link "/shoes-and-boots/sandals/sliders/air-jordan"
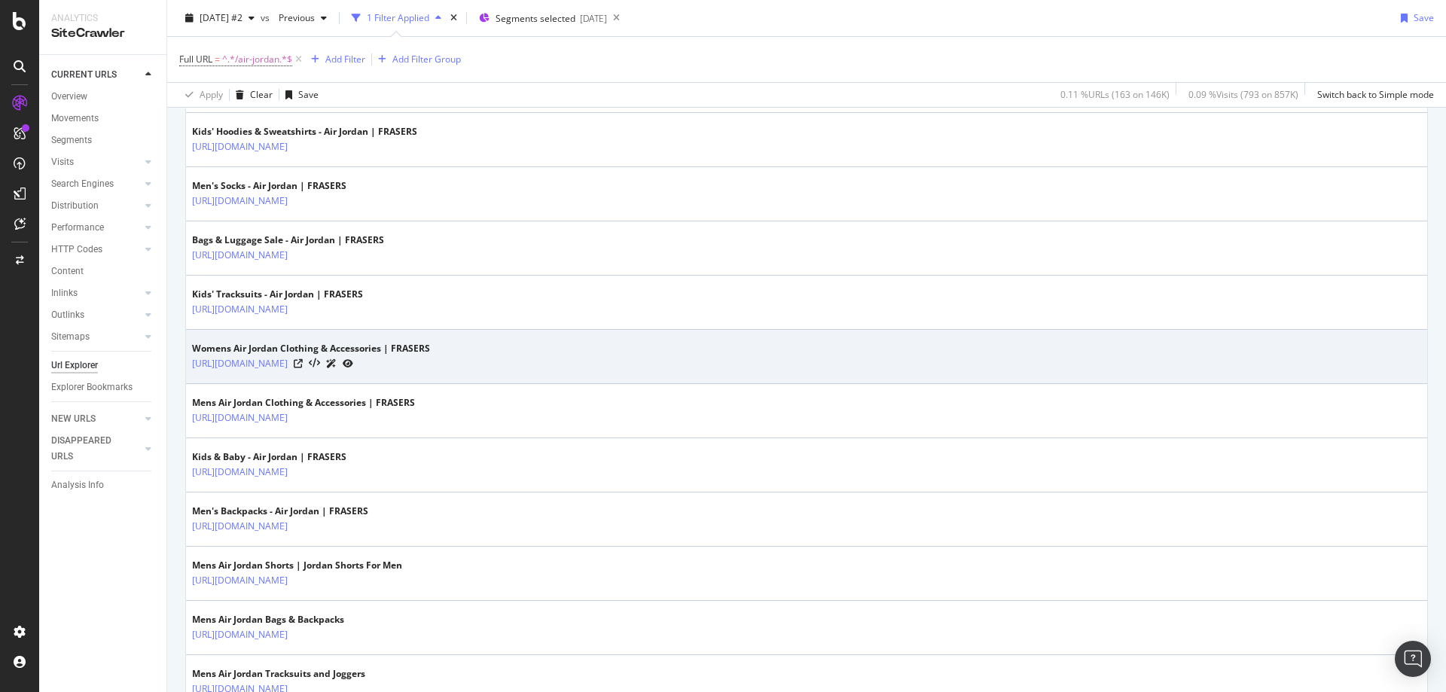
scroll to position [598, 0]
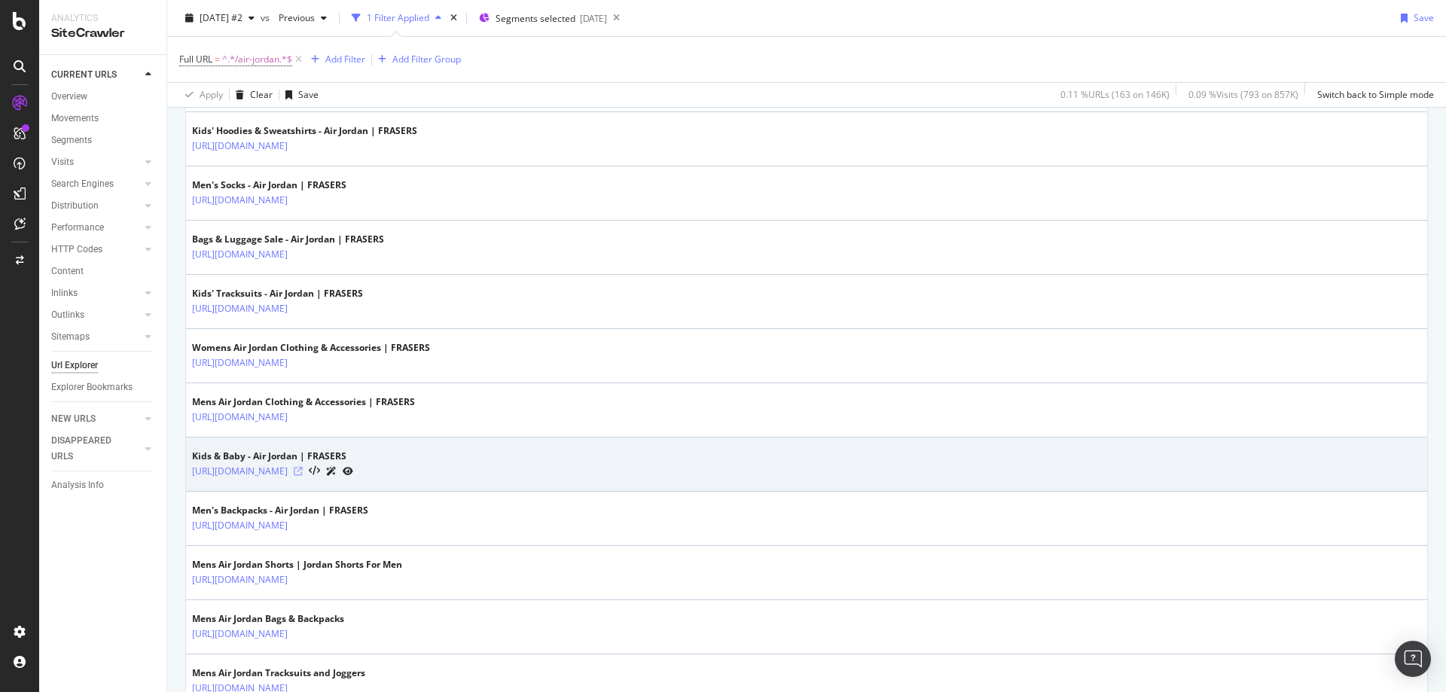
click at [303, 469] on icon at bounding box center [298, 471] width 9 height 9
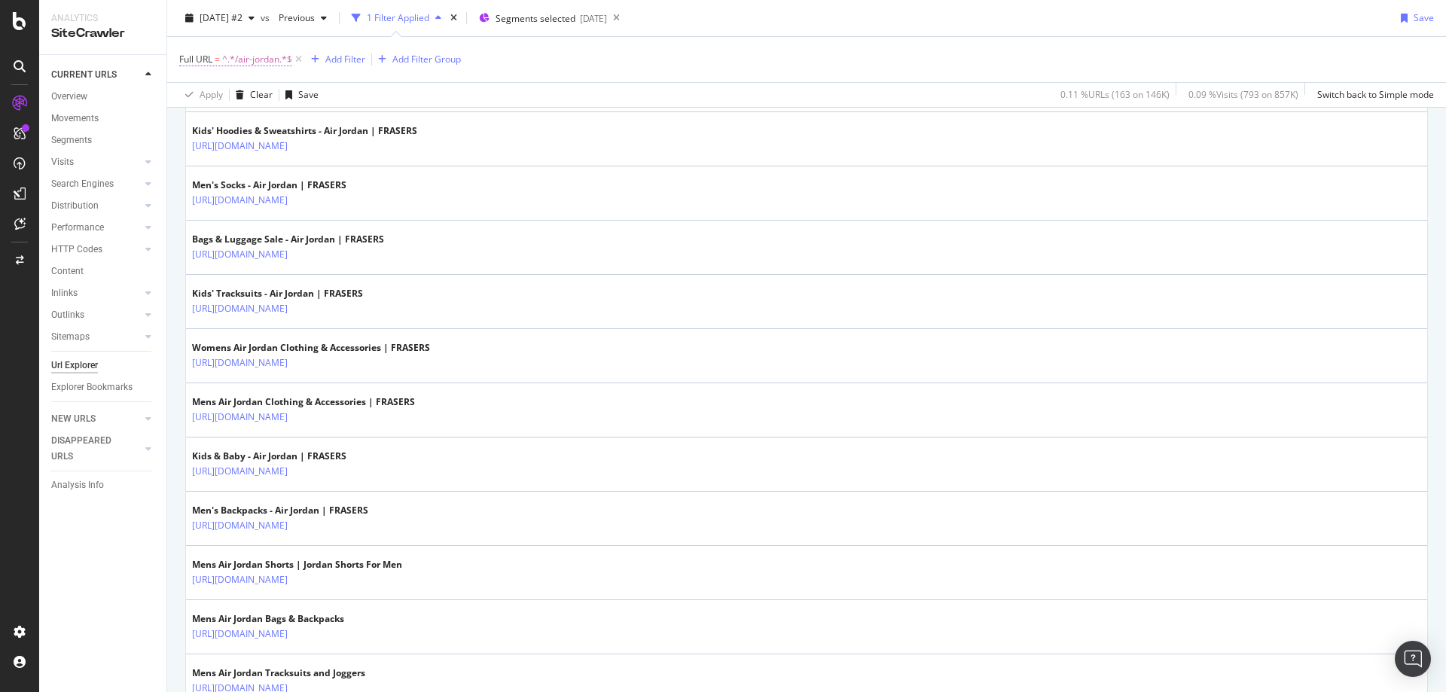
click at [252, 60] on span "^.*/air-jordan.*$" at bounding box center [257, 59] width 70 height 21
click at [276, 125] on input "/air-jordan" at bounding box center [264, 122] width 142 height 24
paste input "[PERSON_NAME]"
type input "[PERSON_NAME]"
click at [341, 156] on div "Apply" at bounding box center [345, 154] width 23 height 13
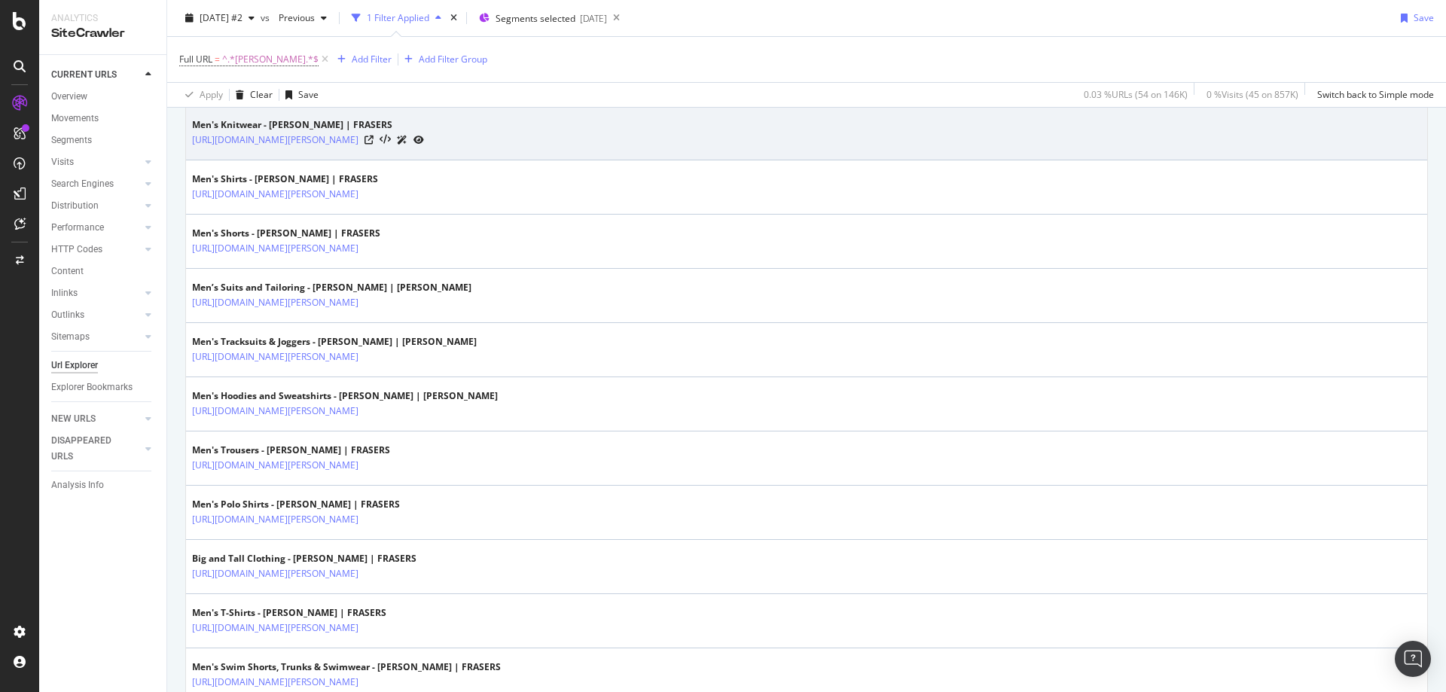
scroll to position [442, 0]
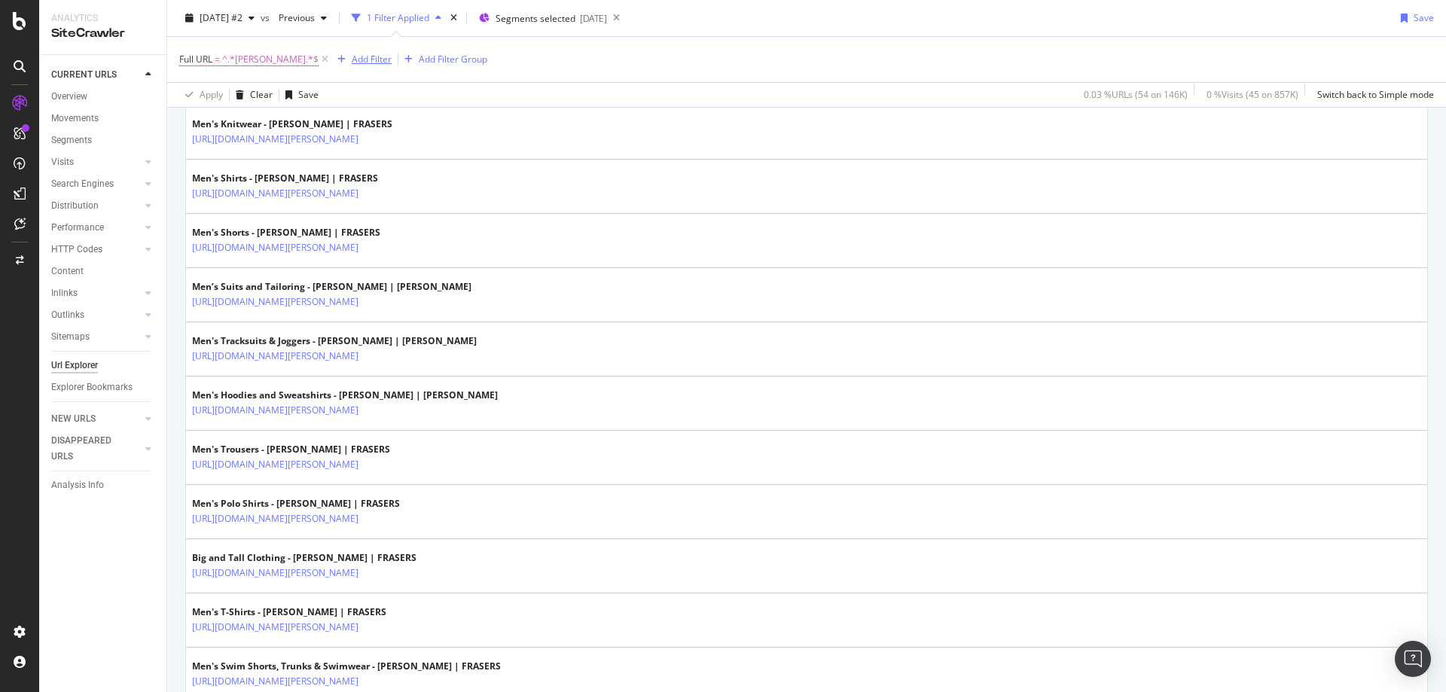
click at [352, 59] on div "Add Filter" at bounding box center [372, 59] width 40 height 13
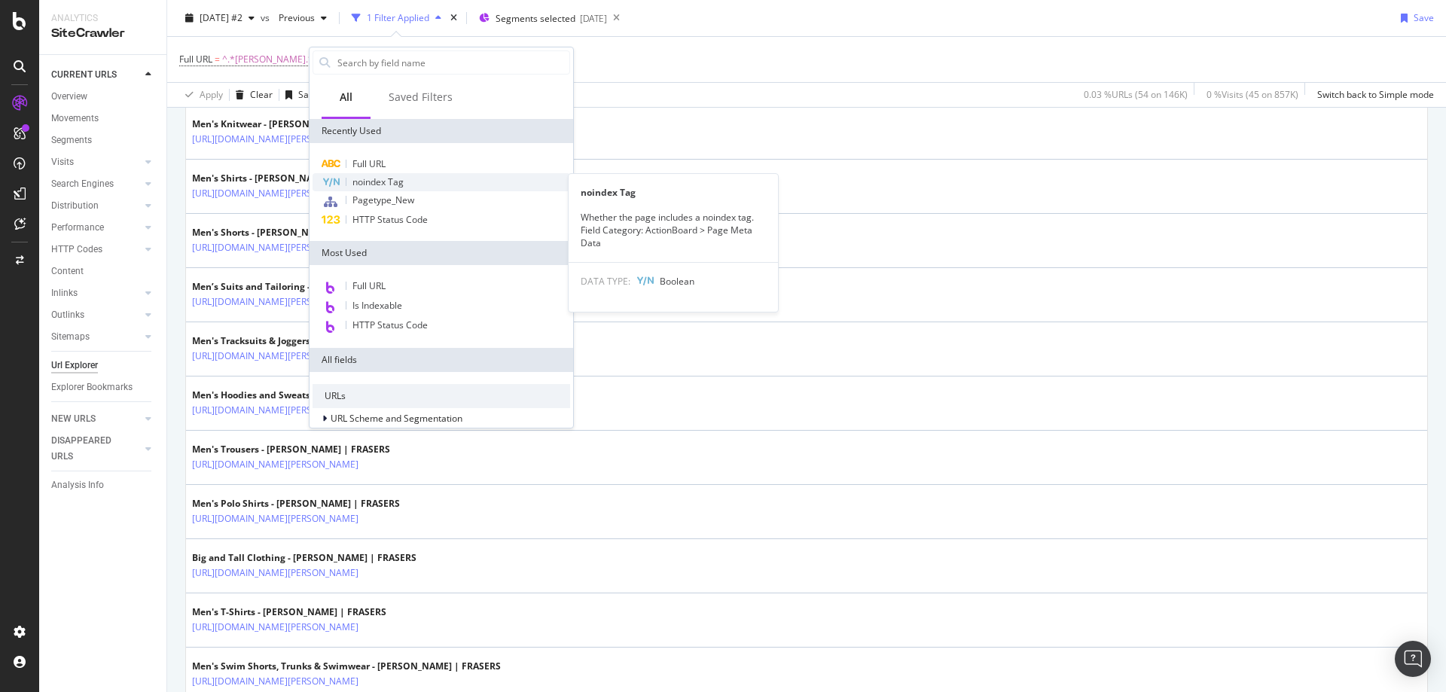
click at [370, 182] on span "noindex Tag" at bounding box center [377, 181] width 51 height 13
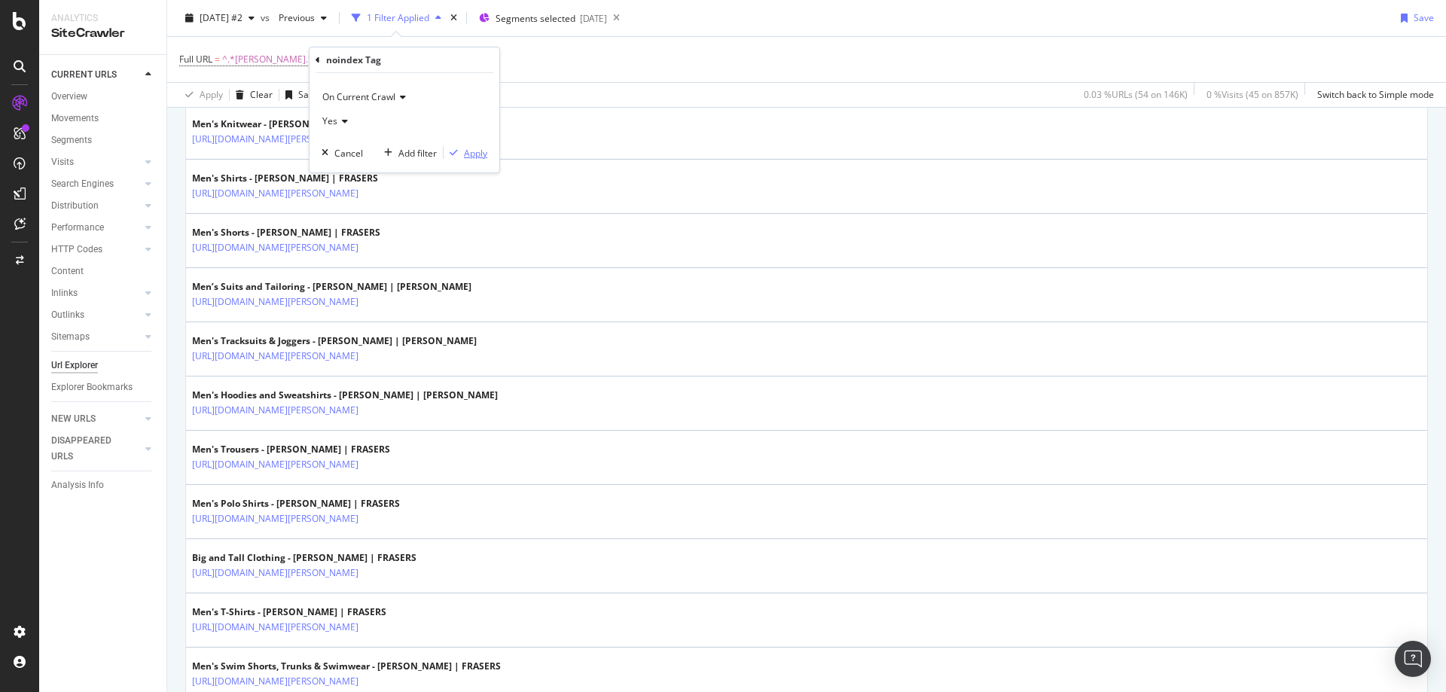
click at [480, 158] on div "Apply" at bounding box center [475, 153] width 23 height 13
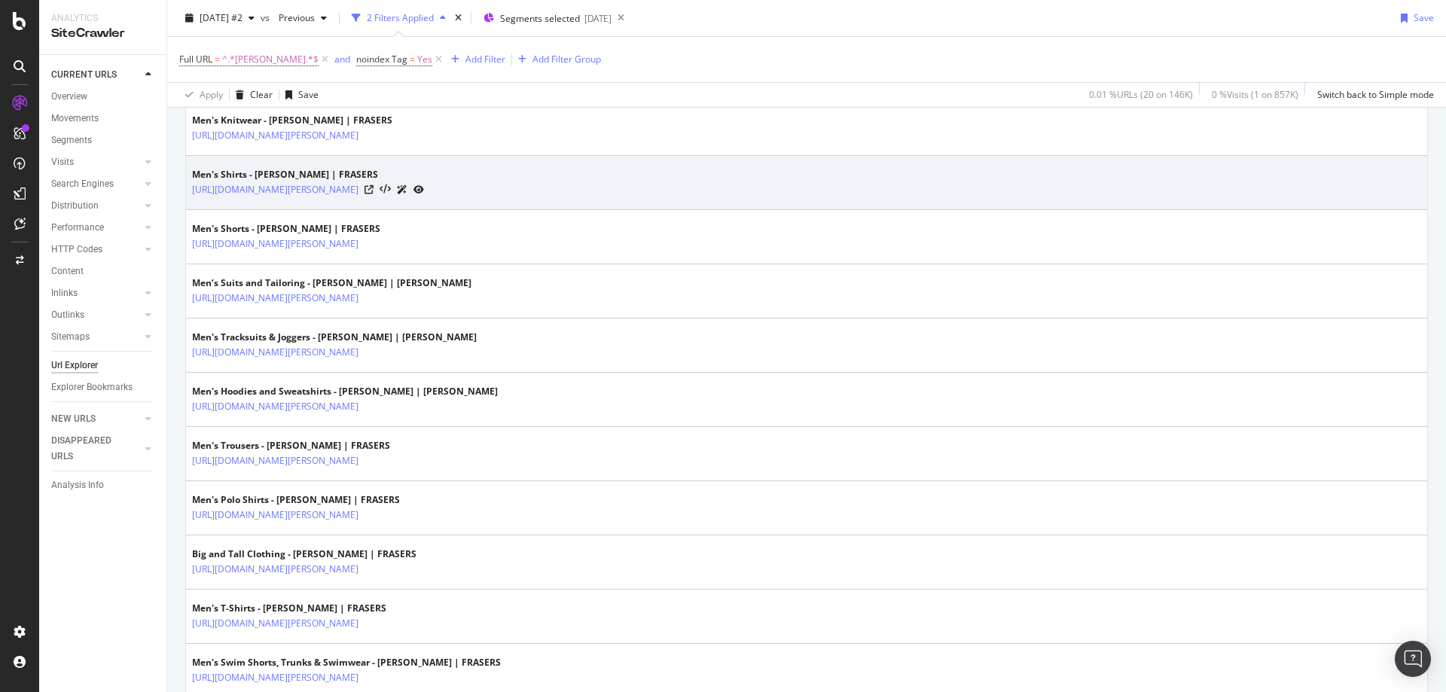
scroll to position [394, 0]
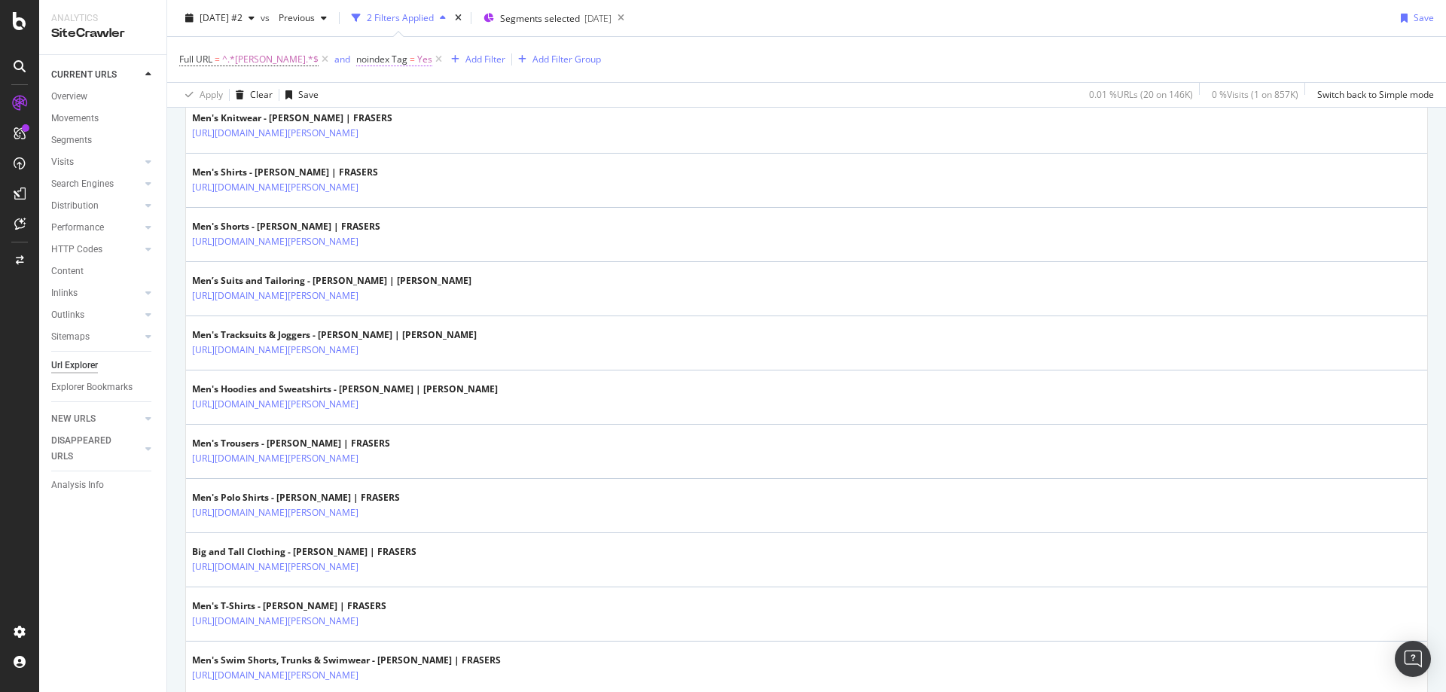
click at [380, 60] on span "noindex Tag" at bounding box center [381, 59] width 51 height 13
click at [355, 115] on span "Yes" at bounding box center [354, 118] width 15 height 13
click at [356, 169] on span "No" at bounding box center [360, 169] width 12 height 13
click at [506, 154] on div "Apply" at bounding box center [500, 151] width 23 height 13
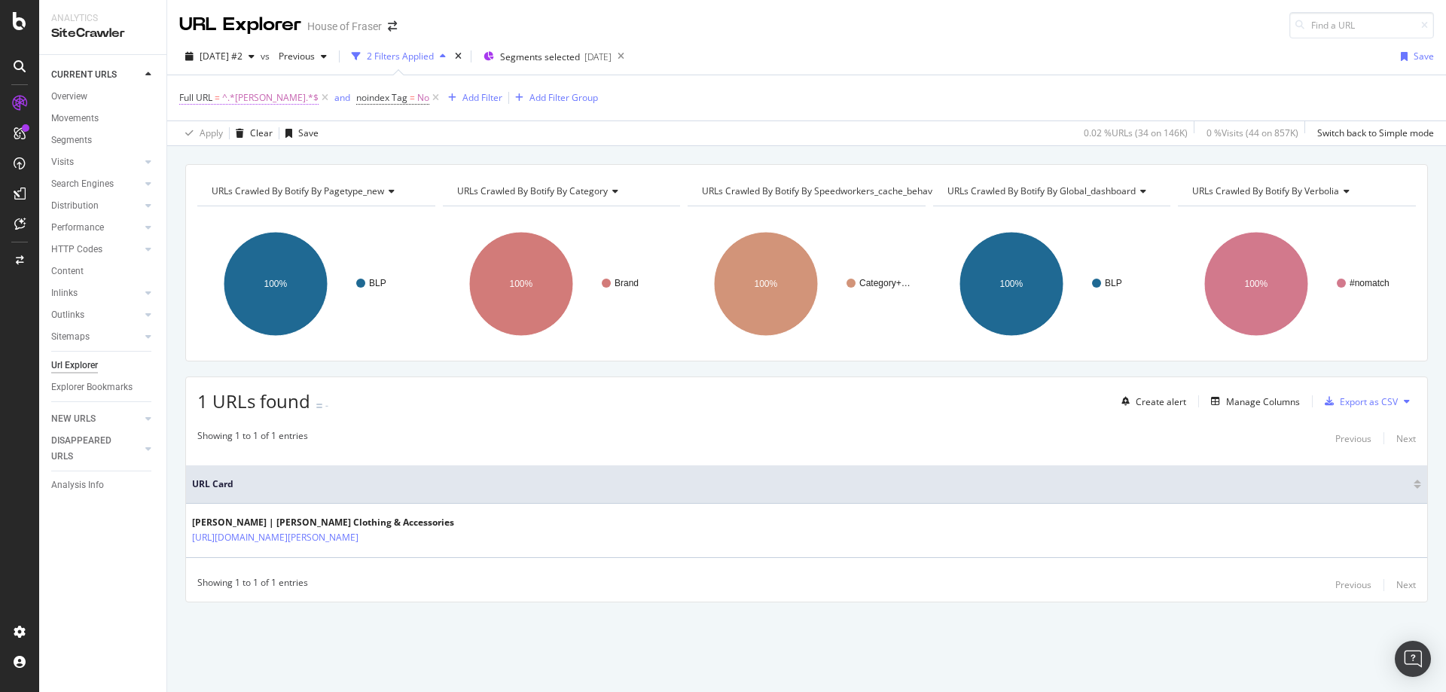
click at [269, 105] on span "^.*[PERSON_NAME].*$" at bounding box center [270, 97] width 96 height 21
click at [272, 151] on input "[PERSON_NAME]" at bounding box center [264, 160] width 142 height 24
click at [264, 160] on input "text" at bounding box center [275, 160] width 164 height 24
paste input "/bags-and-luggage/purses"
type input "/bags-and-luggage/purses"
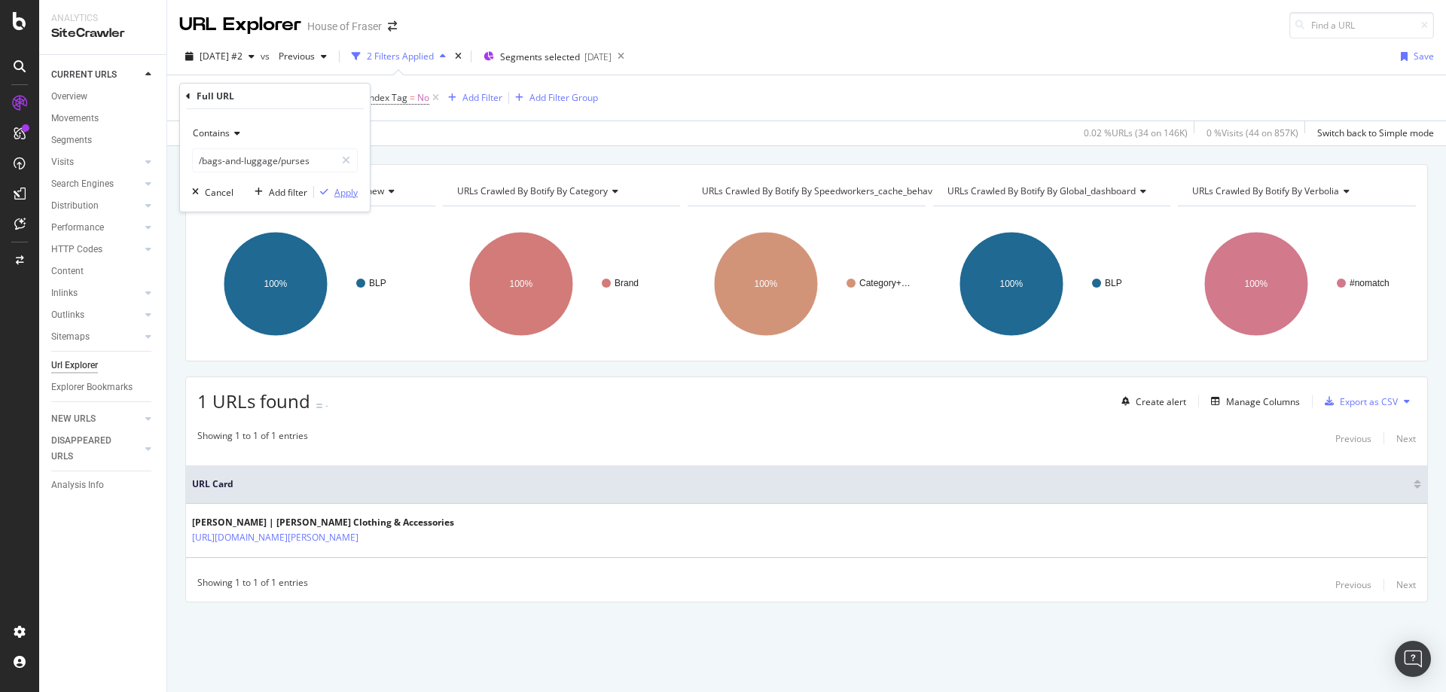
click at [357, 189] on div "Apply" at bounding box center [345, 192] width 23 height 13
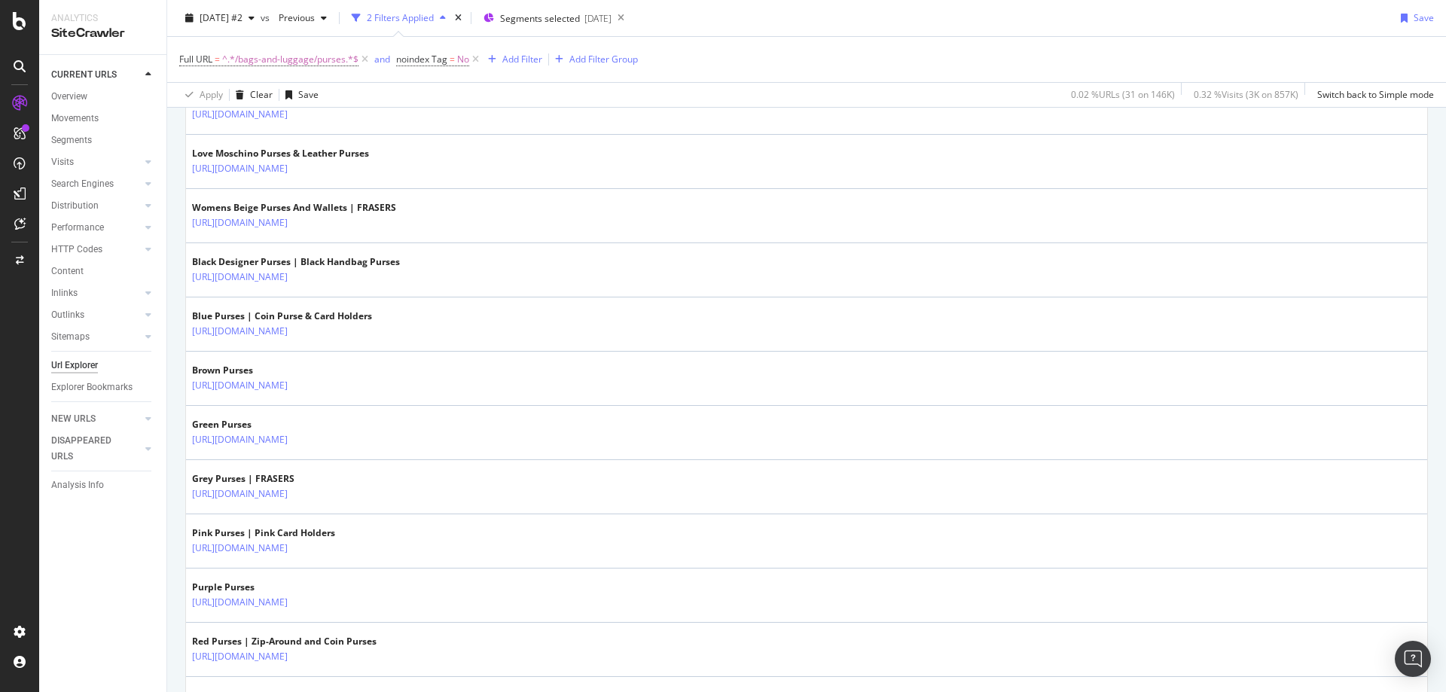
scroll to position [1569, 0]
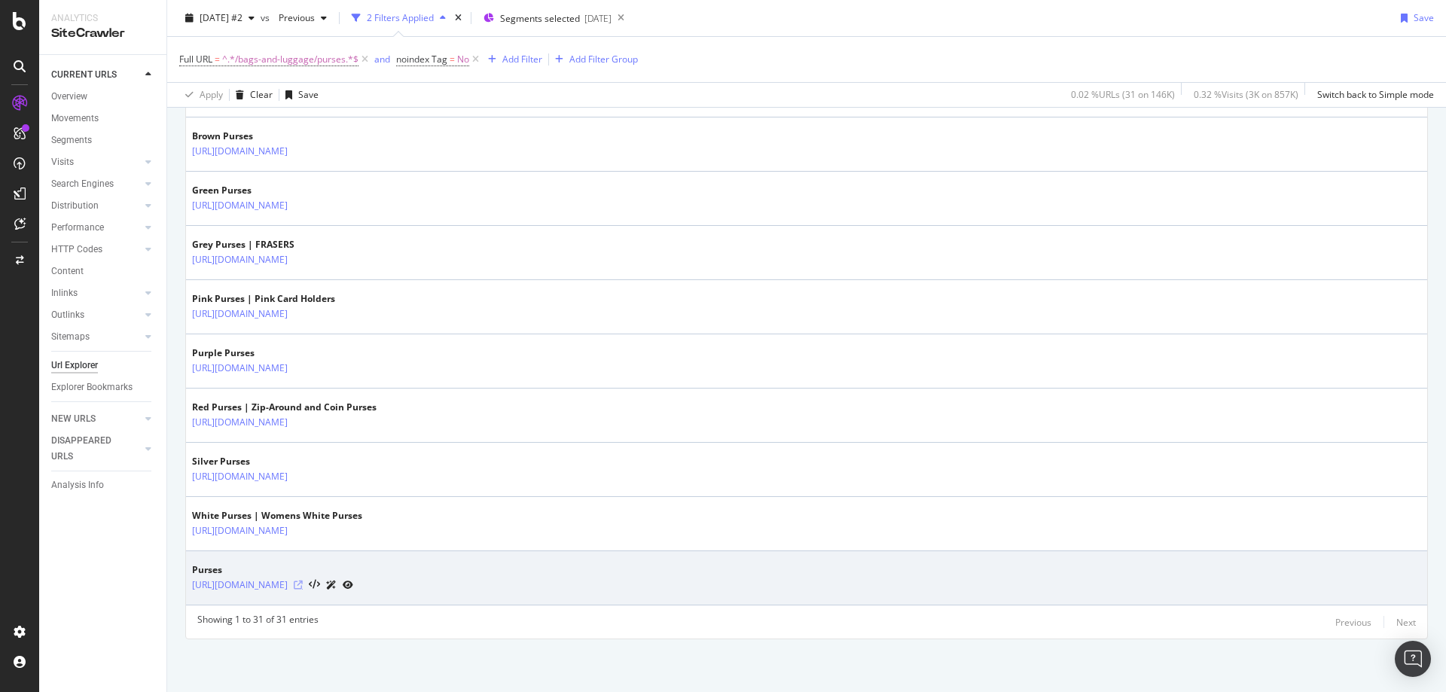
click at [303, 587] on icon at bounding box center [298, 585] width 9 height 9
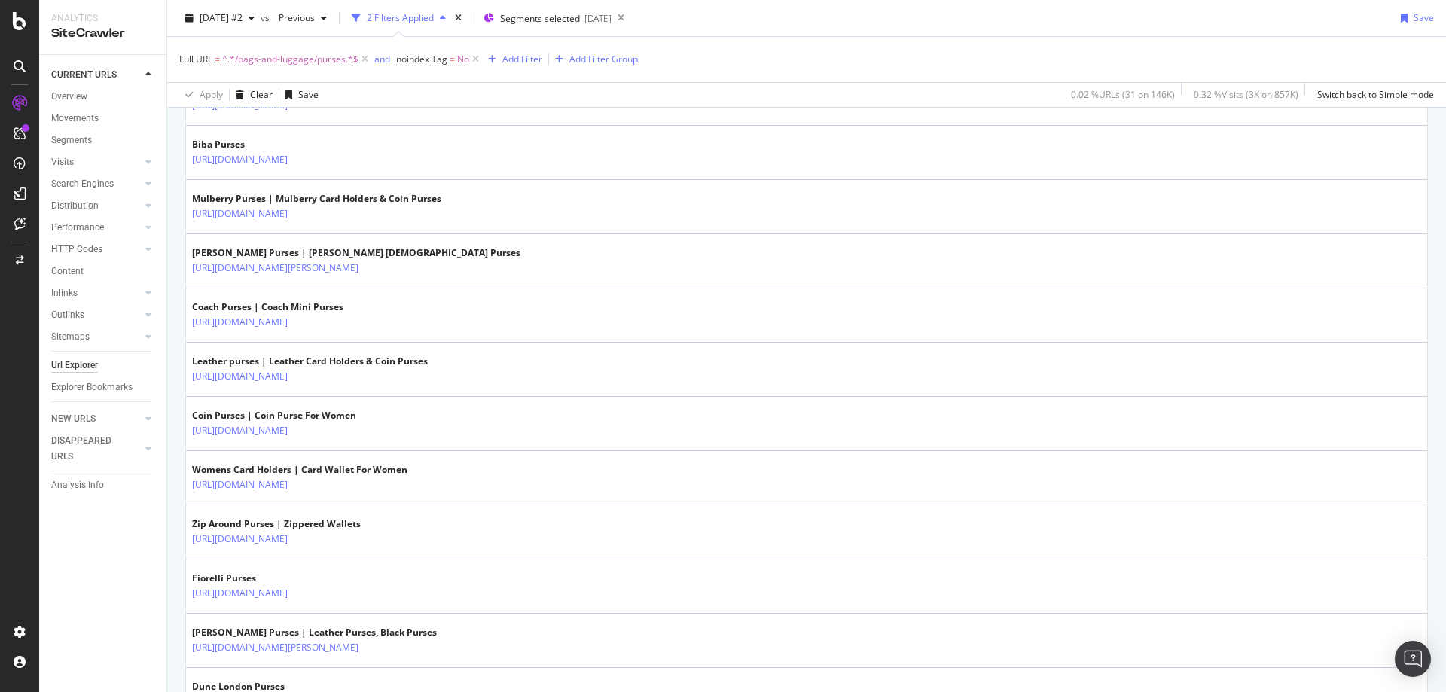
scroll to position [638, 0]
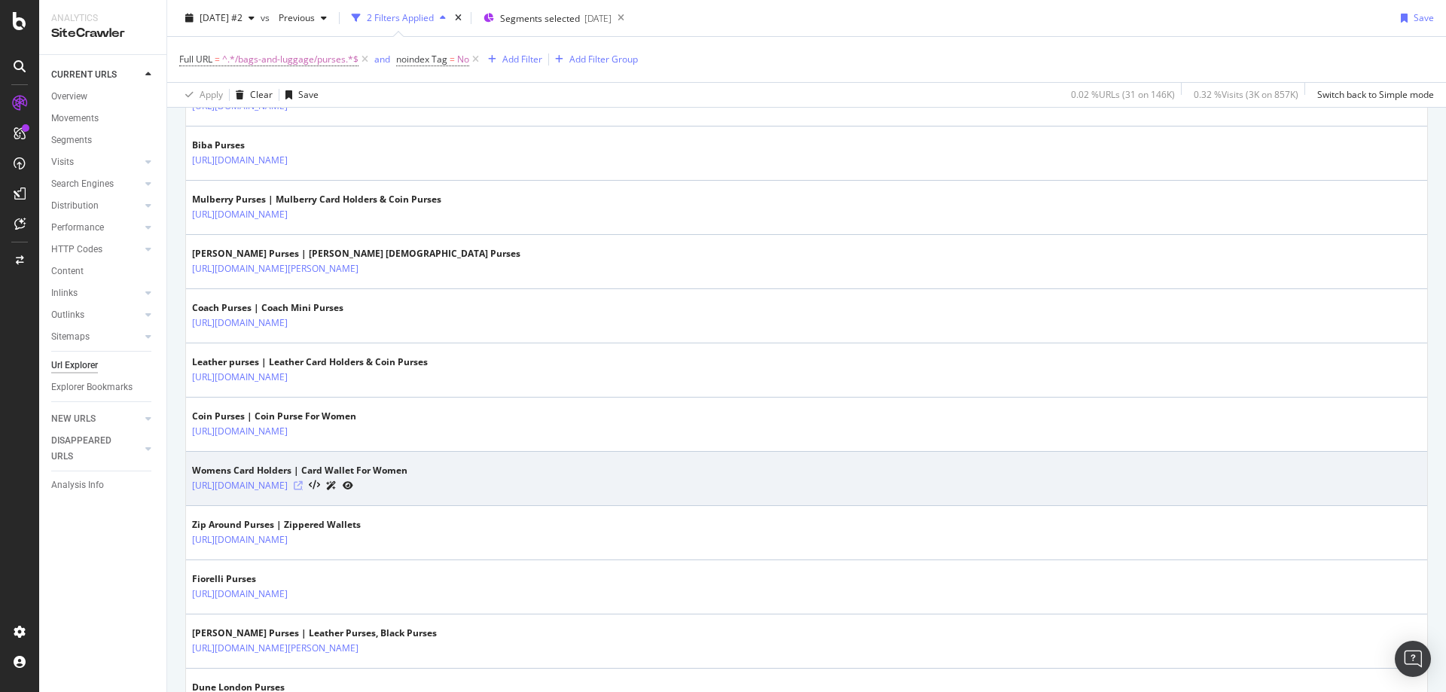
click at [303, 485] on icon at bounding box center [298, 485] width 9 height 9
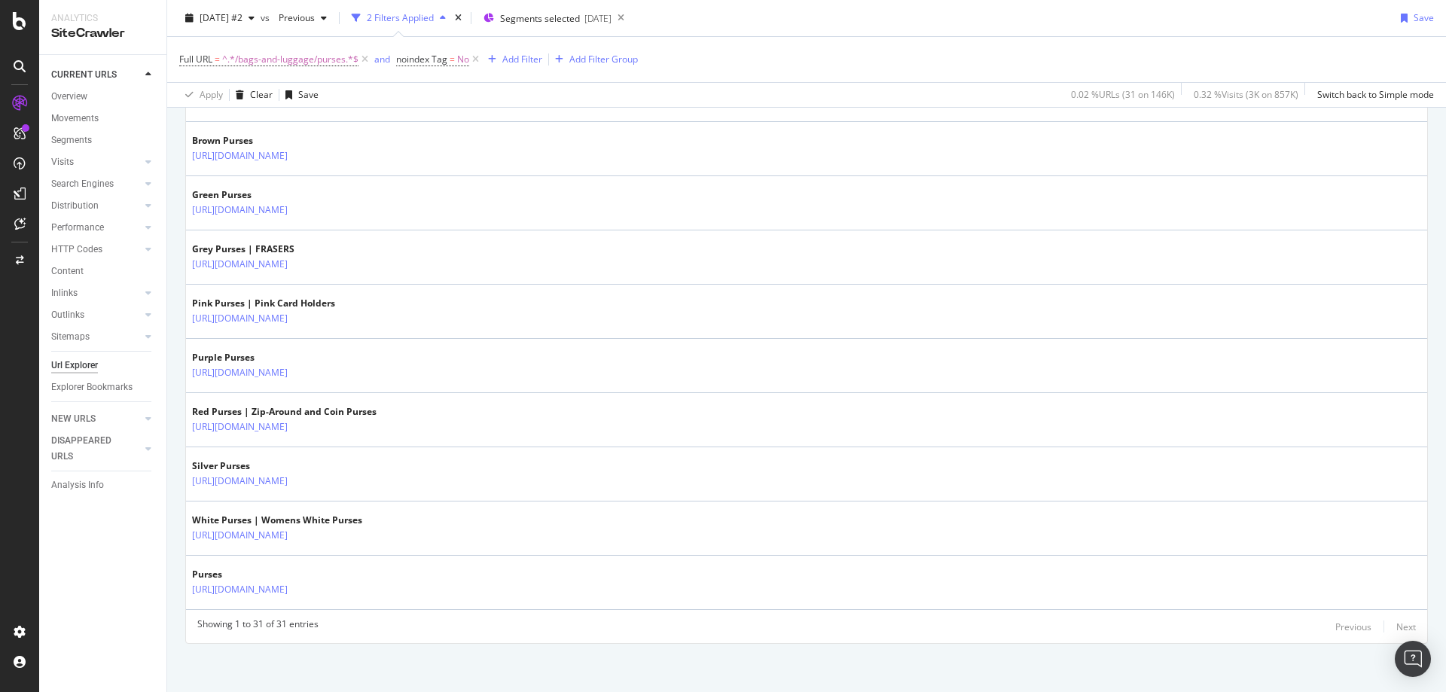
scroll to position [1569, 0]
click at [291, 56] on span "^.*/bags-and-luggage/purses.*$" at bounding box center [290, 59] width 136 height 21
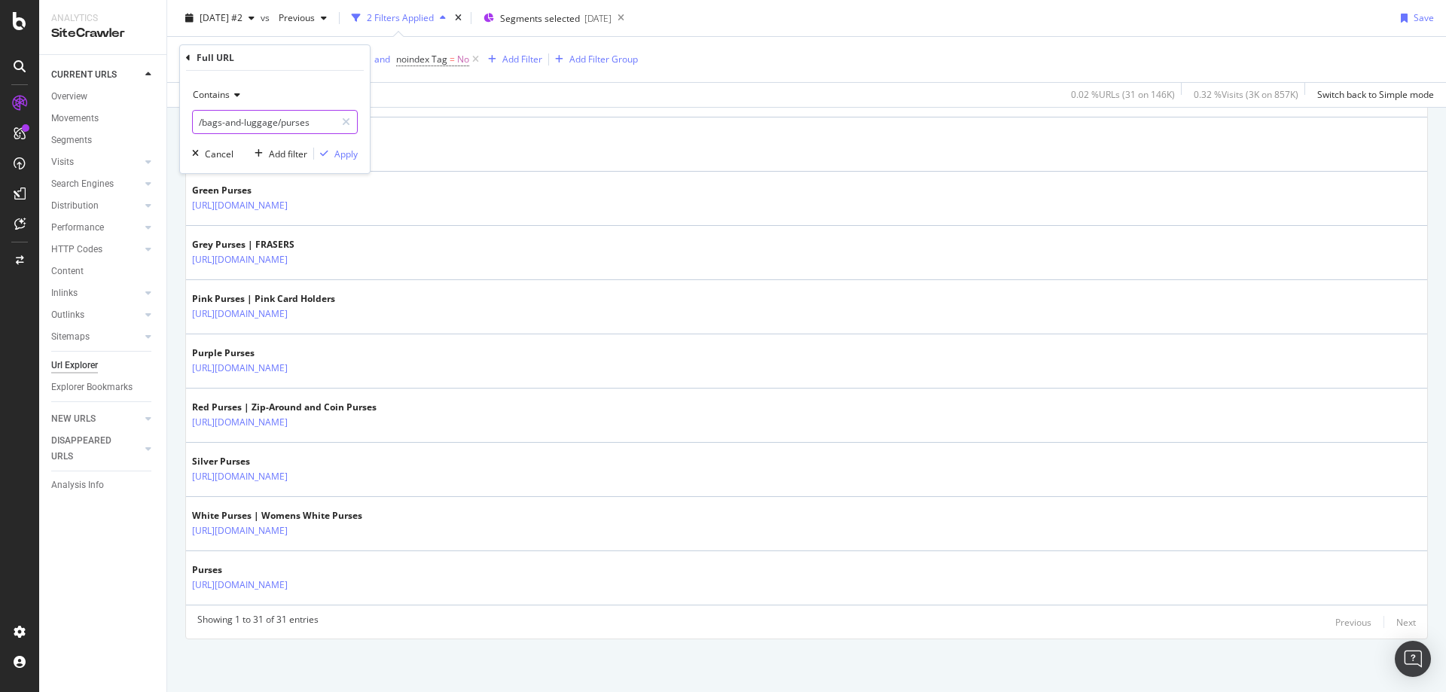
click at [317, 126] on input "/bags-and-luggage/purses" at bounding box center [264, 122] width 142 height 24
click at [312, 122] on input "/bags-and-luggage/purses" at bounding box center [264, 122] width 142 height 24
drag, startPoint x: 312, startPoint y: 122, endPoint x: 205, endPoint y: 127, distance: 107.0
click at [205, 127] on input "/bags-and-luggage/purses" at bounding box center [264, 122] width 142 height 24
type input "/guess"
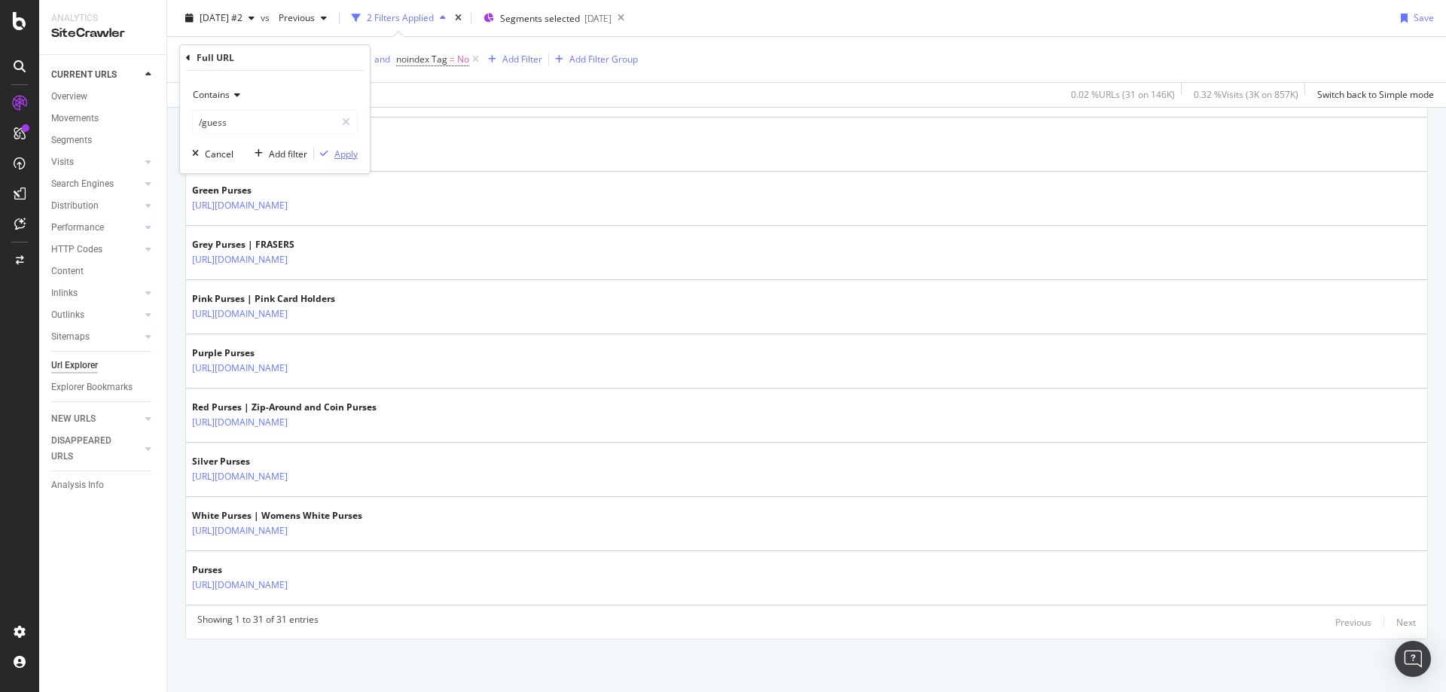
click at [337, 152] on div "Apply" at bounding box center [345, 154] width 23 height 13
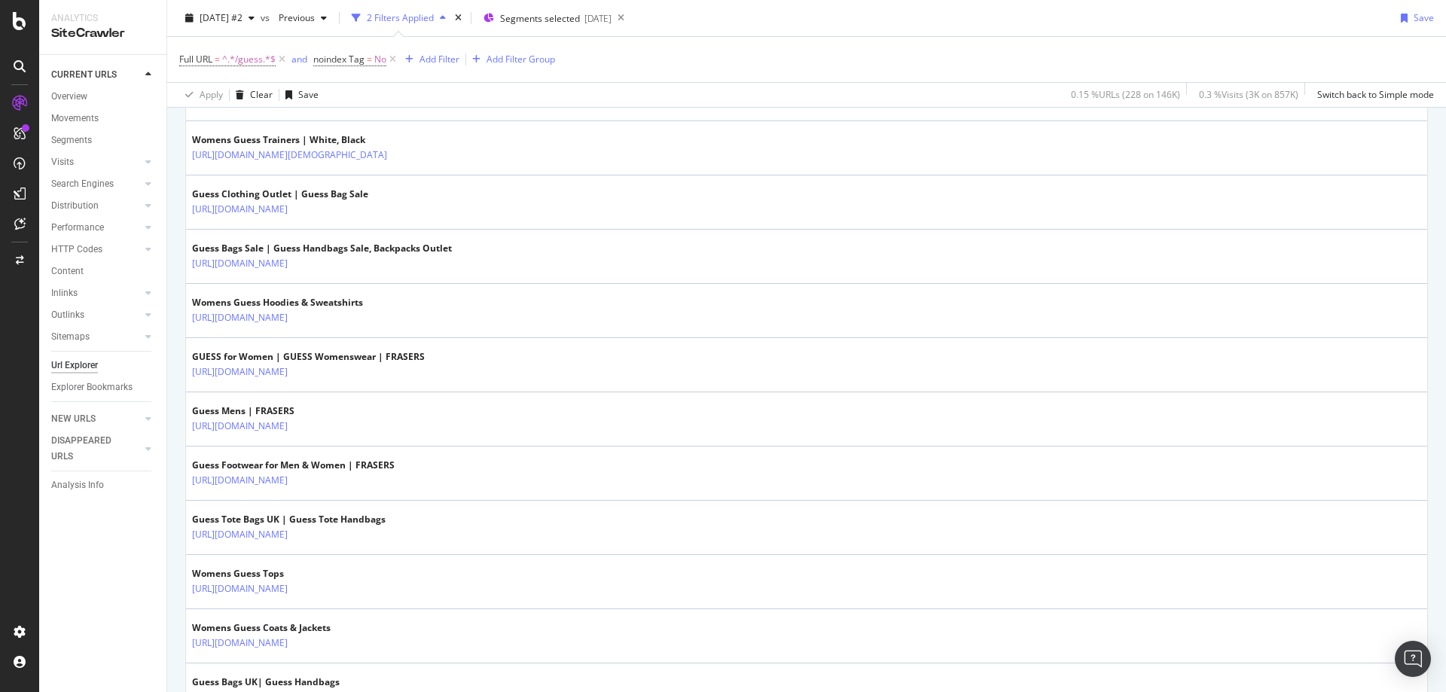
scroll to position [590, 0]
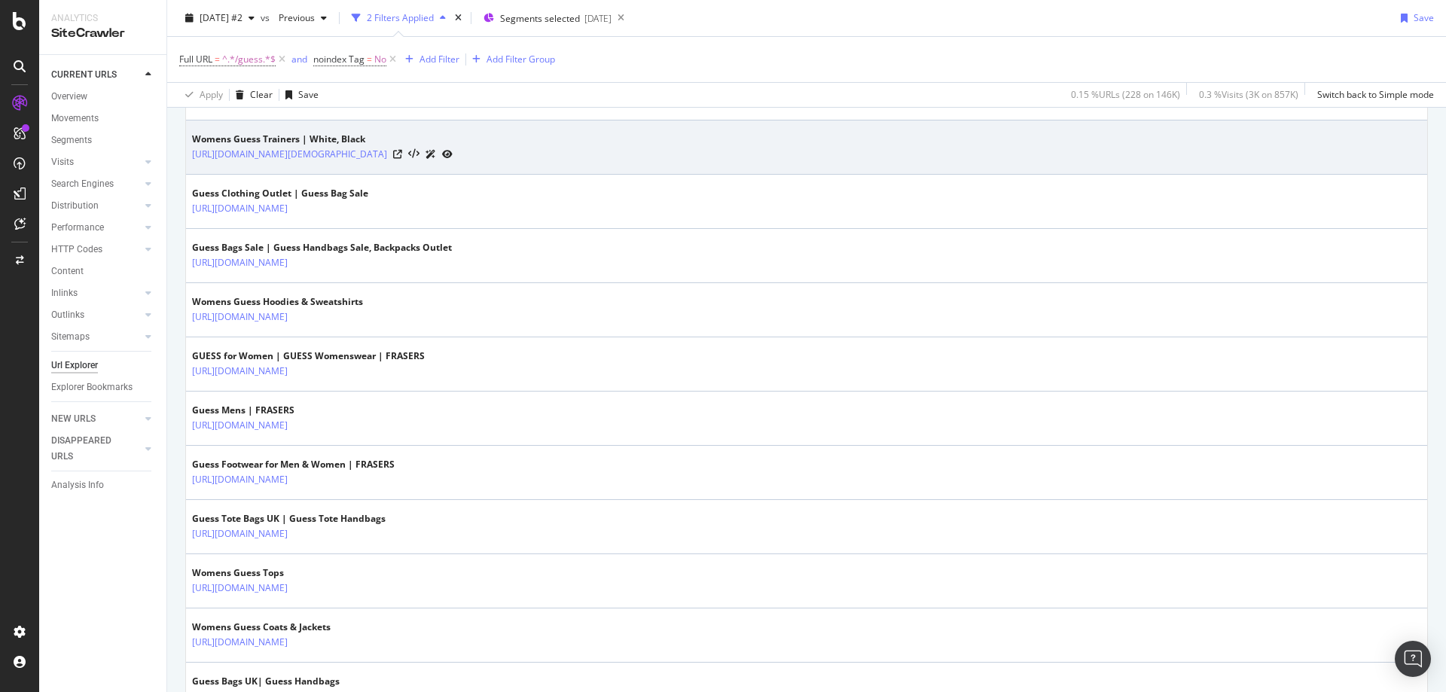
drag, startPoint x: 496, startPoint y: 167, endPoint x: 331, endPoint y: 163, distance: 165.7
click at [331, 163] on td "Womens Guess Trainers | White, Black [URL][DOMAIN_NAME][DEMOGRAPHIC_DATA]" at bounding box center [806, 148] width 1241 height 54
copy link "/shoes-and-boots/[DEMOGRAPHIC_DATA]-trainers/guess"
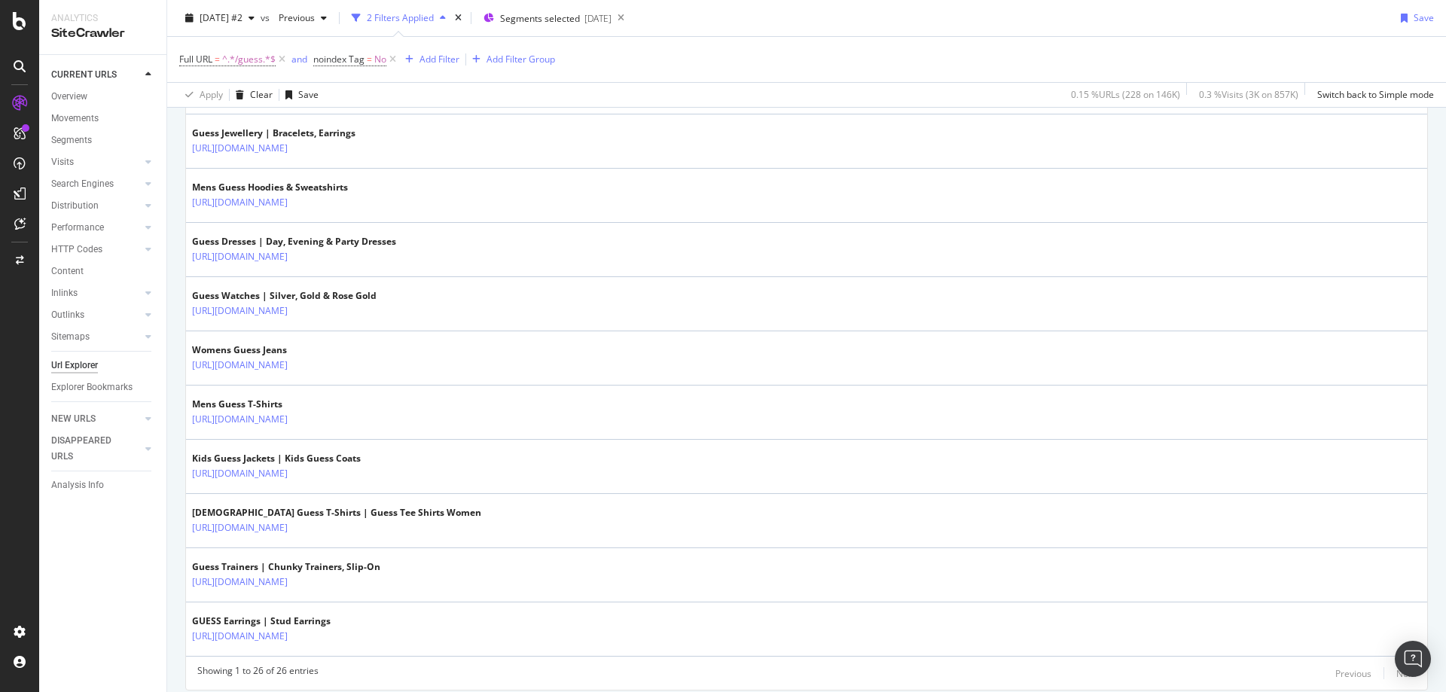
scroll to position [1248, 0]
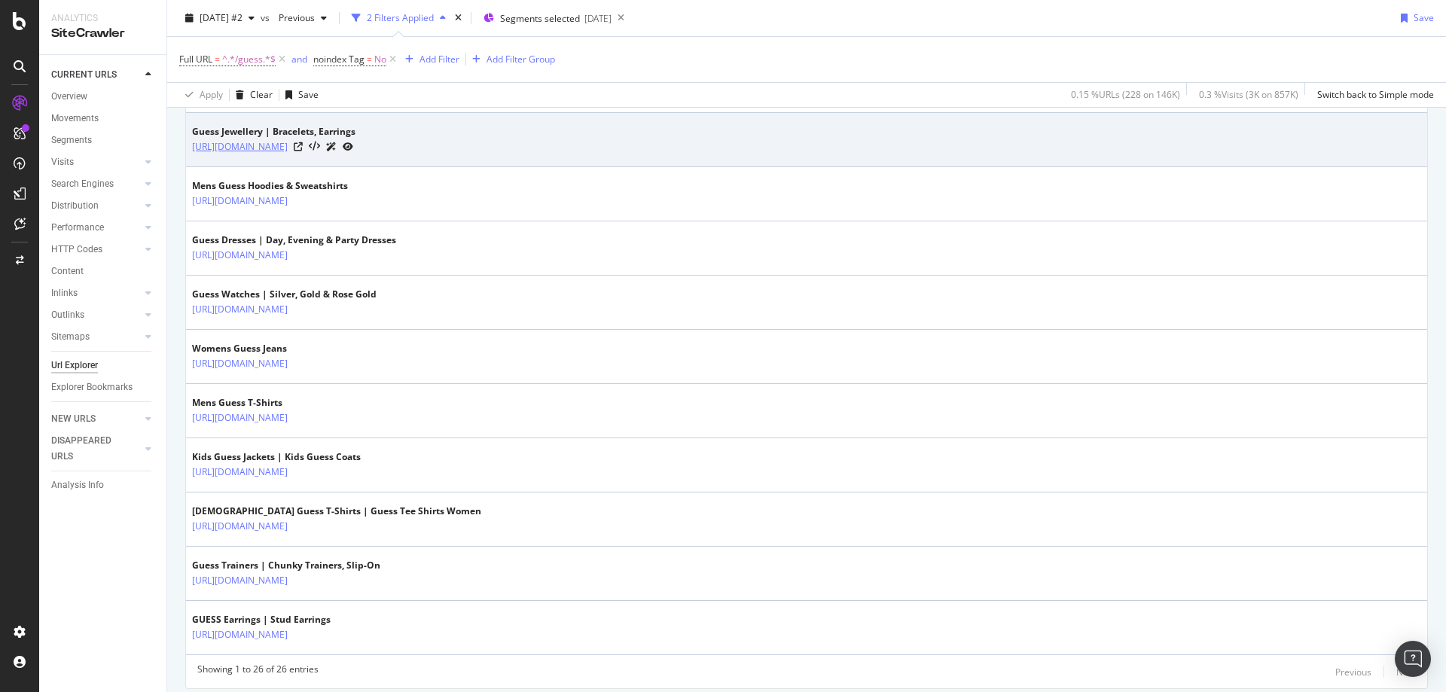
drag, startPoint x: 451, startPoint y: 151, endPoint x: 331, endPoint y: 153, distance: 119.8
click at [331, 153] on div "[URL][DOMAIN_NAME]" at bounding box center [273, 147] width 163 height 16
copy link "/accessories/jewellery/guess"
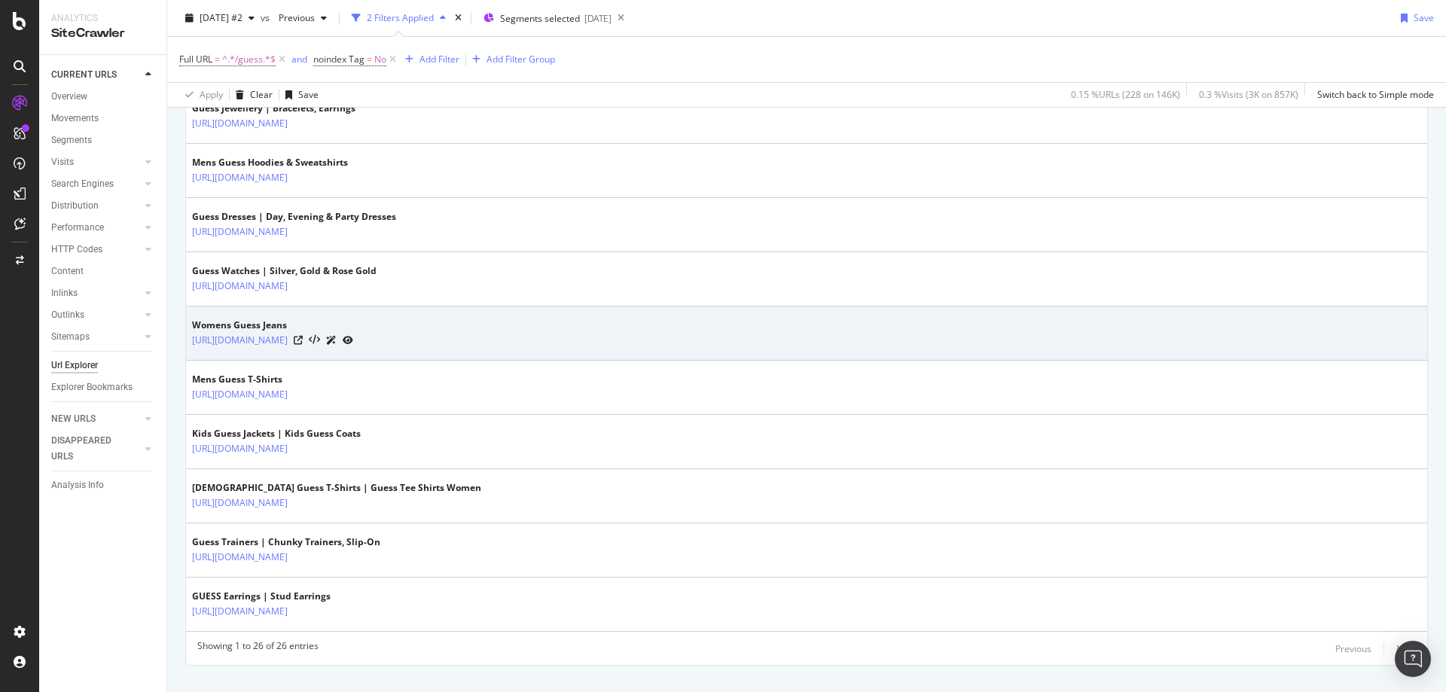
scroll to position [1298, 0]
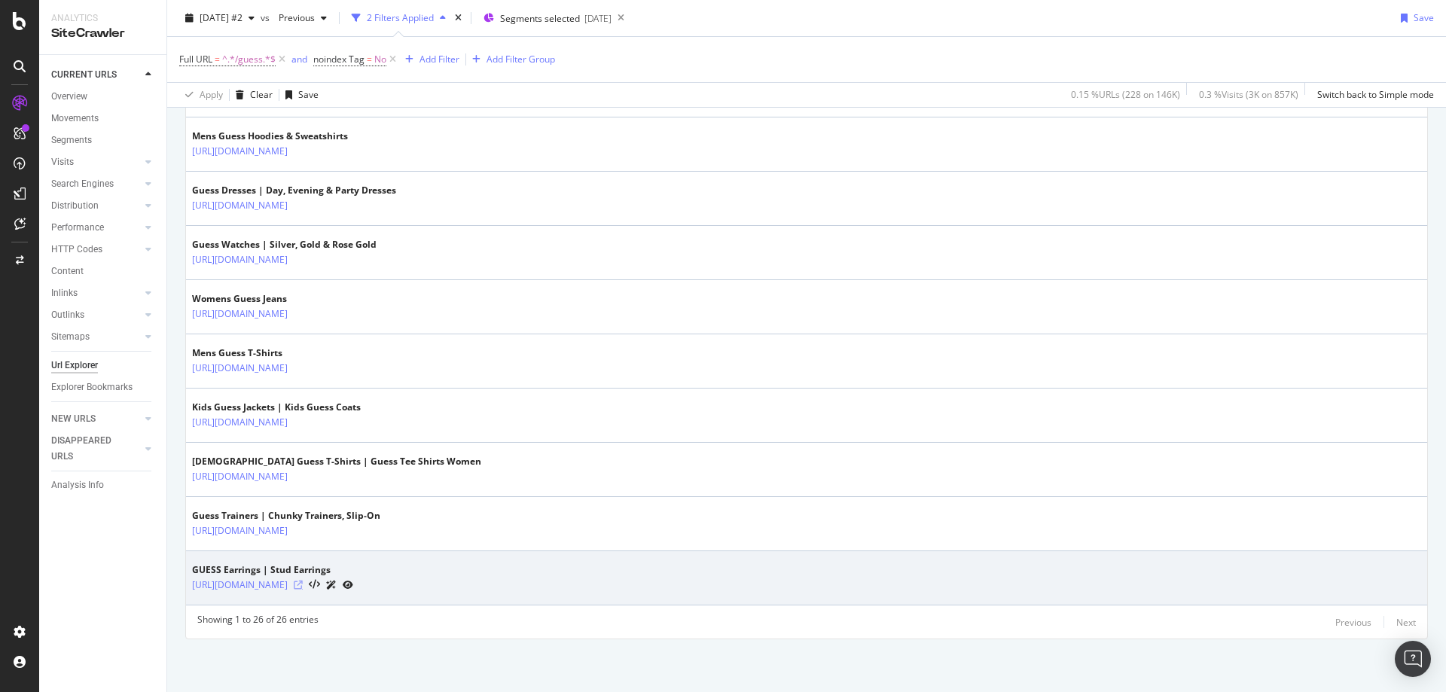
click at [303, 586] on icon at bounding box center [298, 585] width 9 height 9
